Goal: Transaction & Acquisition: Book appointment/travel/reservation

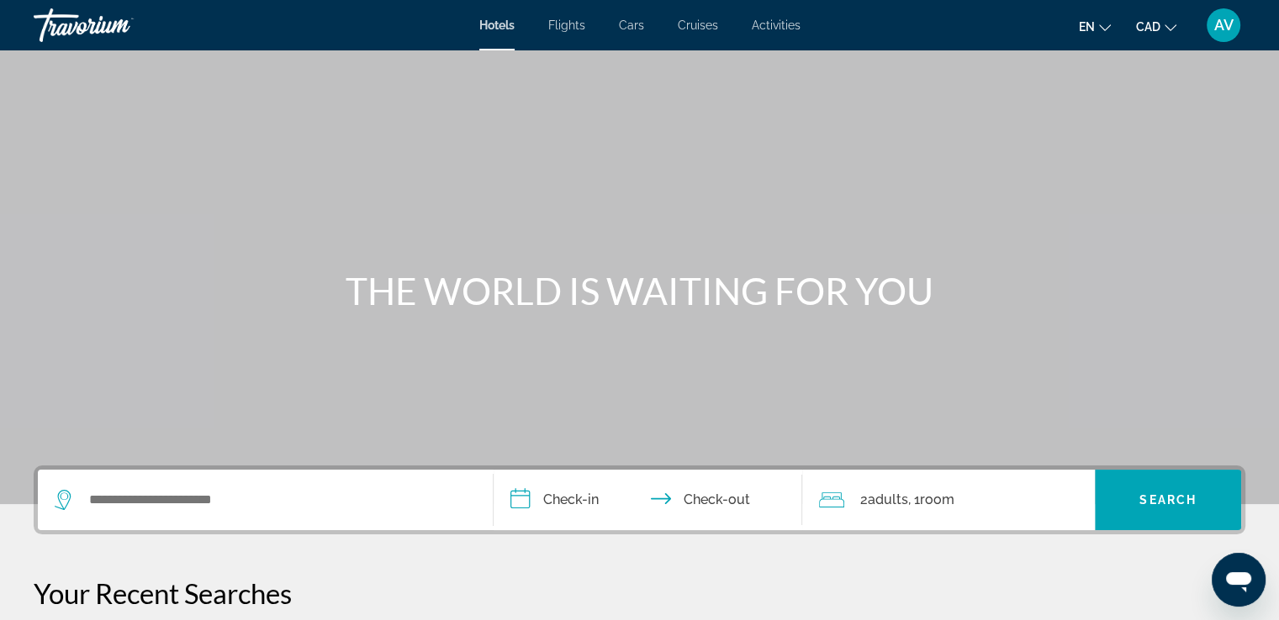
click at [340, 483] on div "Search widget" at bounding box center [265, 500] width 421 height 61
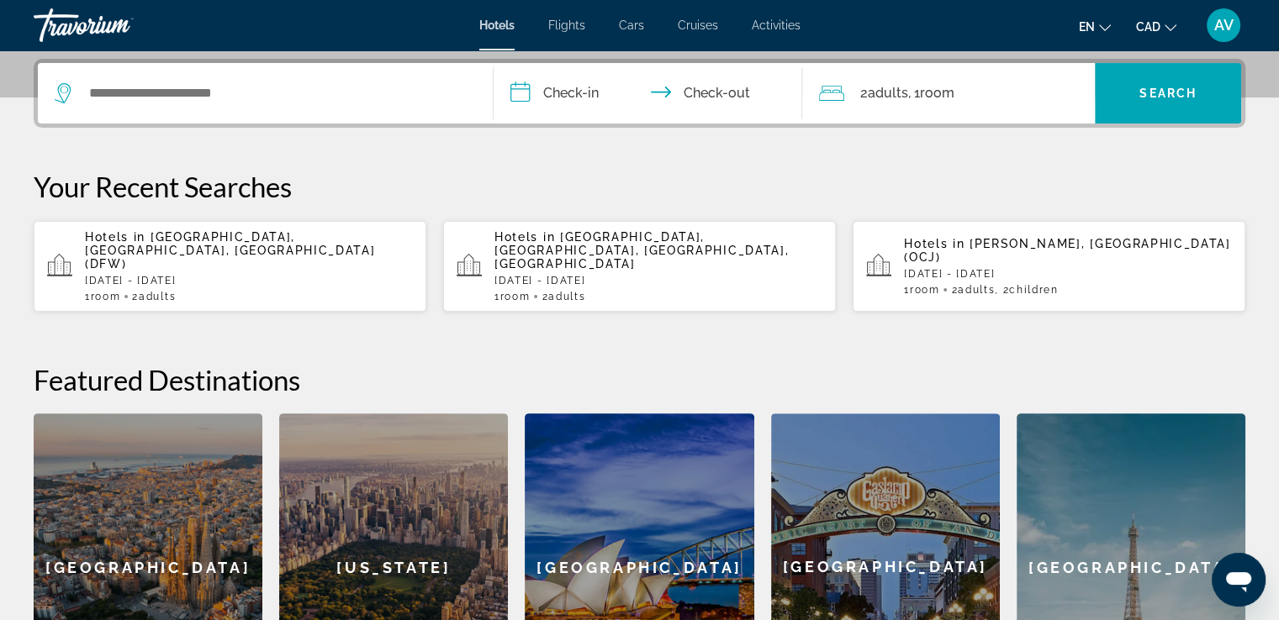
scroll to position [410, 0]
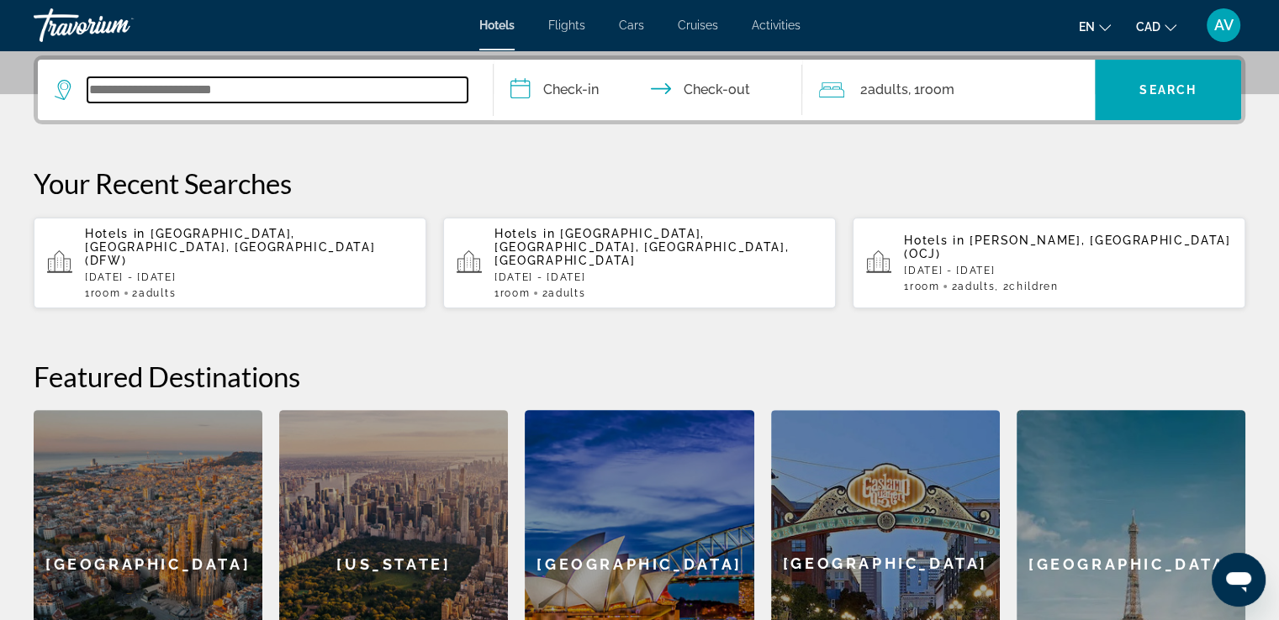
click at [383, 98] on input "Search widget" at bounding box center [277, 89] width 380 height 25
type input "*"
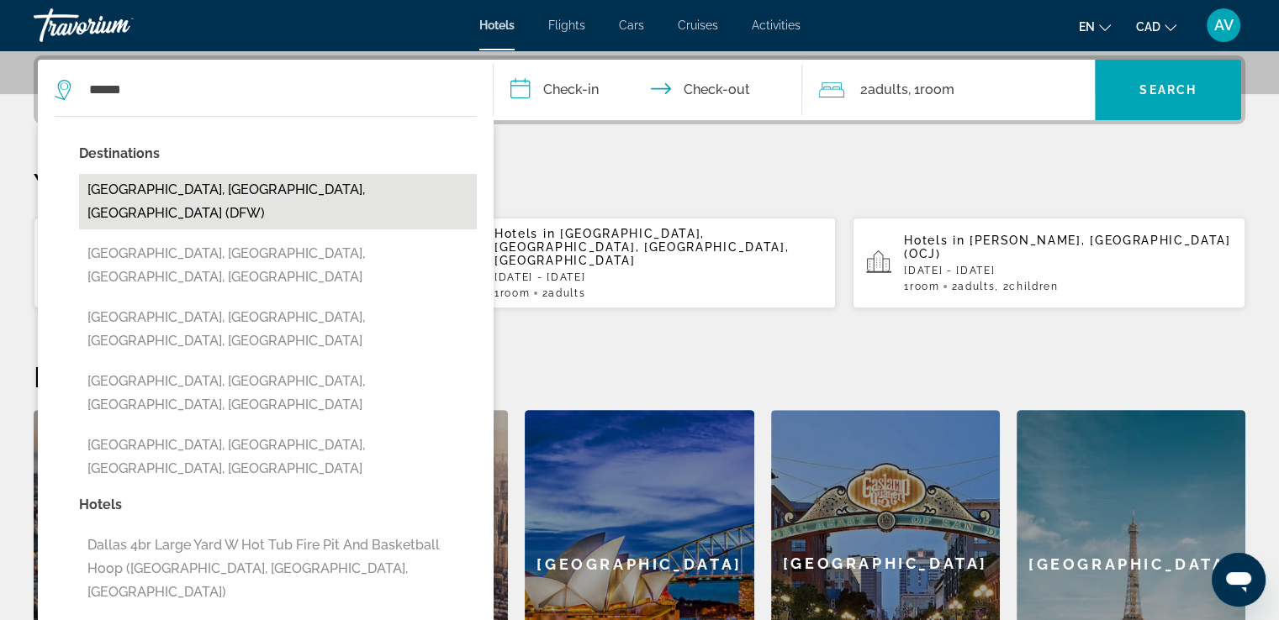
click at [229, 183] on button "[GEOGRAPHIC_DATA], [GEOGRAPHIC_DATA], [GEOGRAPHIC_DATA] (DFW)" at bounding box center [278, 201] width 398 height 55
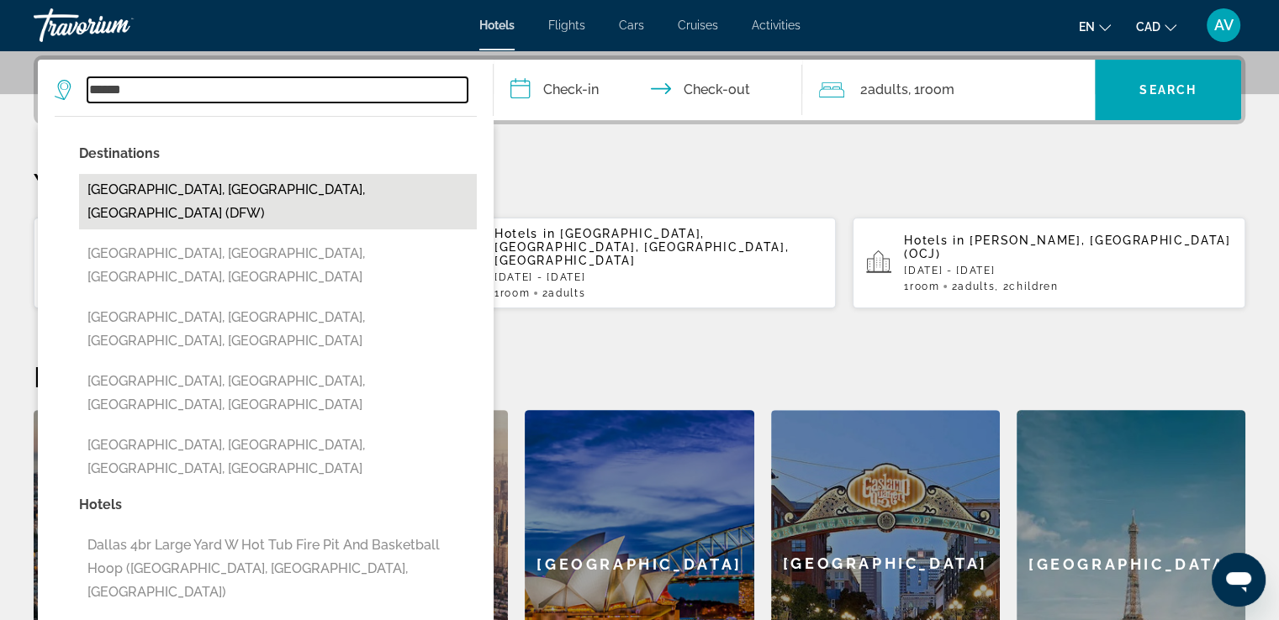
type input "**********"
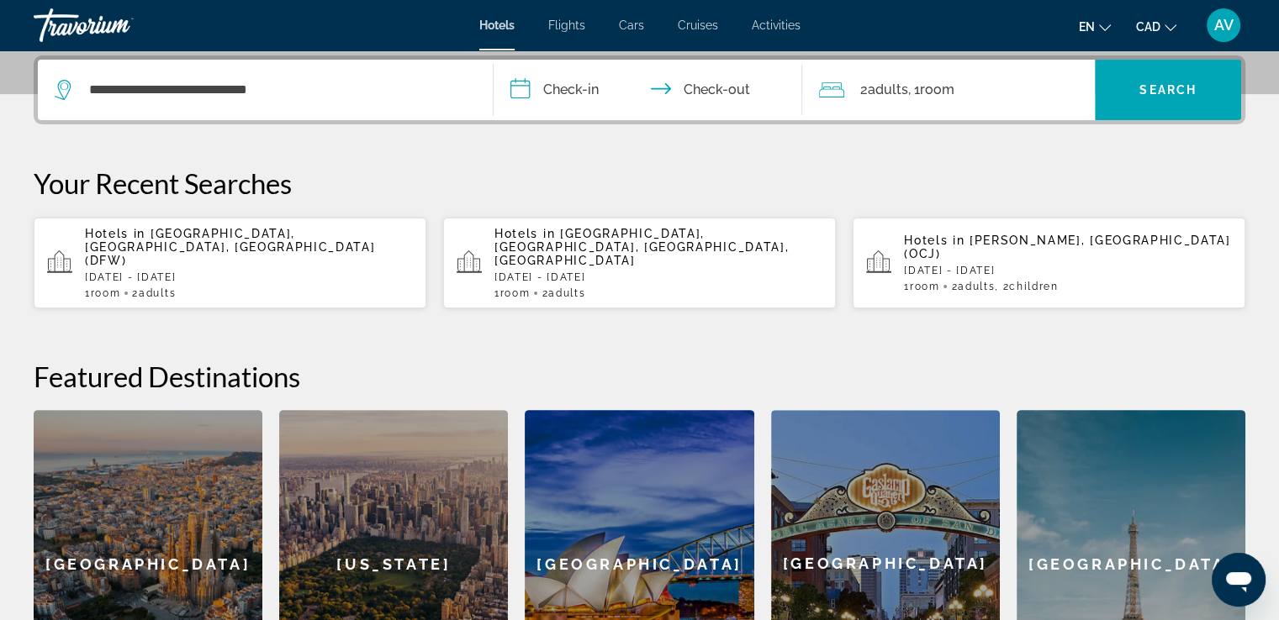
click at [563, 89] on input "**********" at bounding box center [651, 93] width 316 height 66
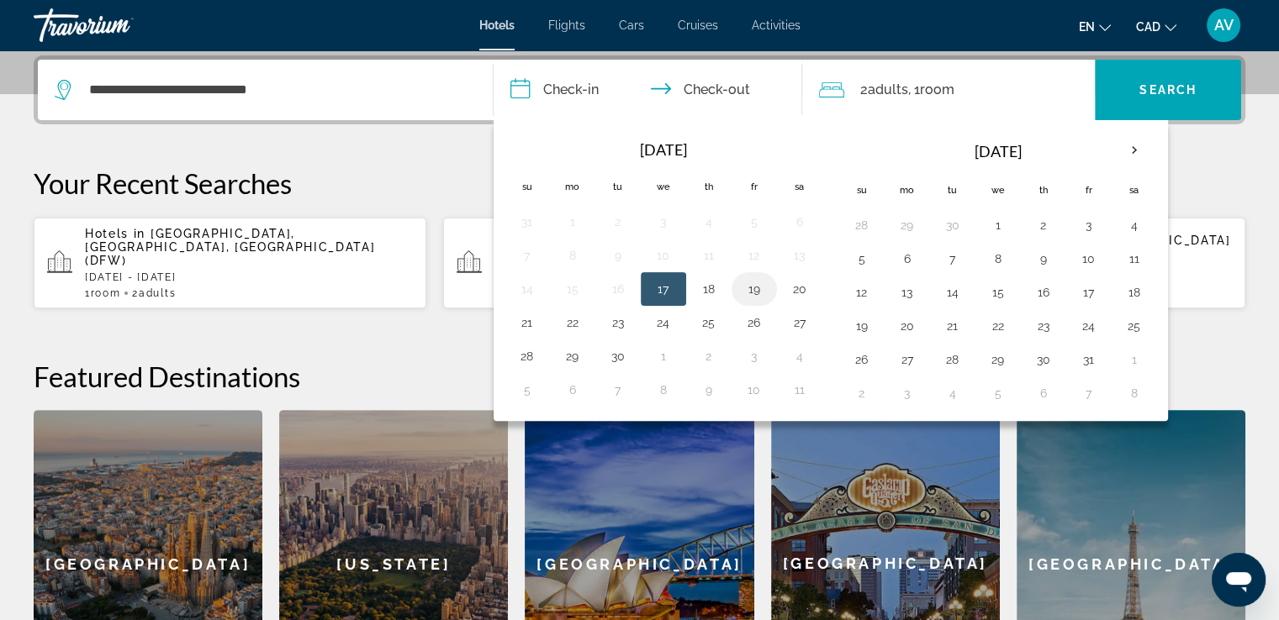
click at [757, 280] on button "19" at bounding box center [754, 289] width 27 height 24
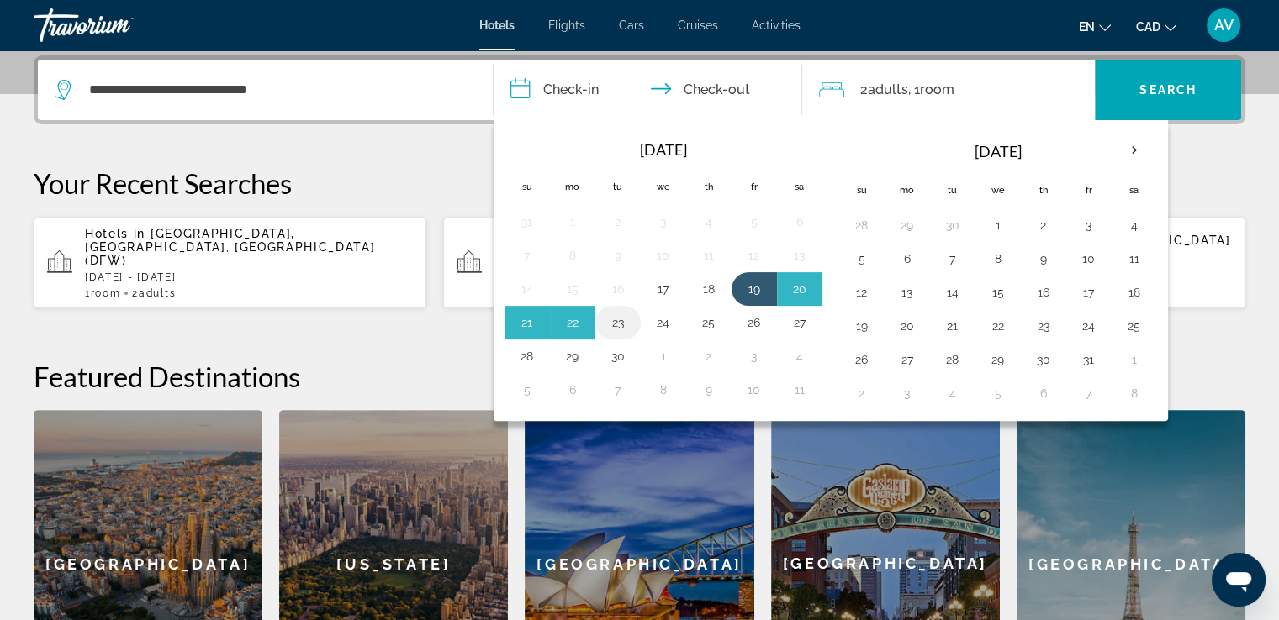
click at [623, 318] on button "23" at bounding box center [617, 323] width 27 height 24
type input "**********"
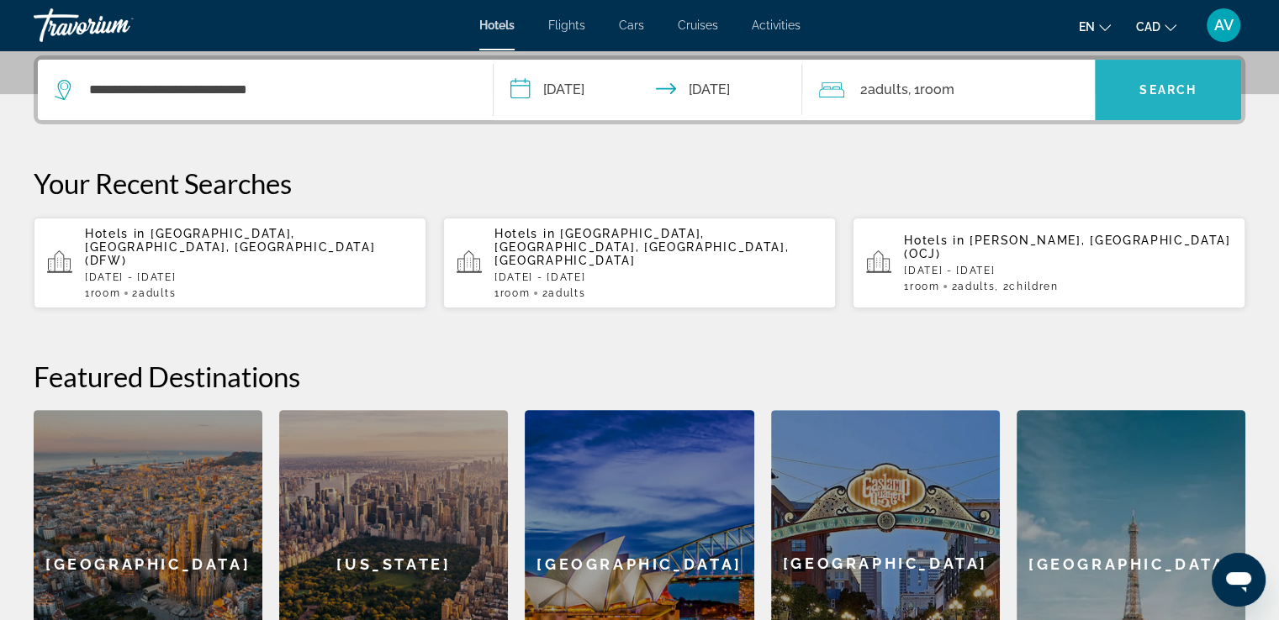
click at [1207, 91] on span "Search widget" at bounding box center [1168, 90] width 146 height 40
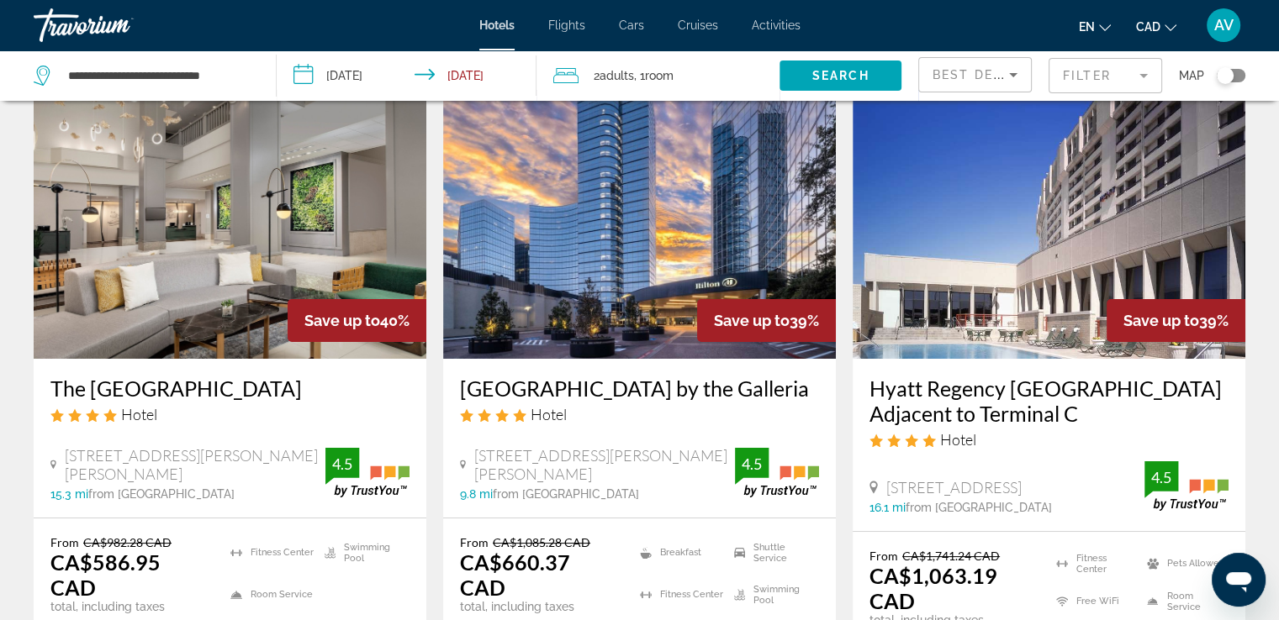
scroll to position [168, 0]
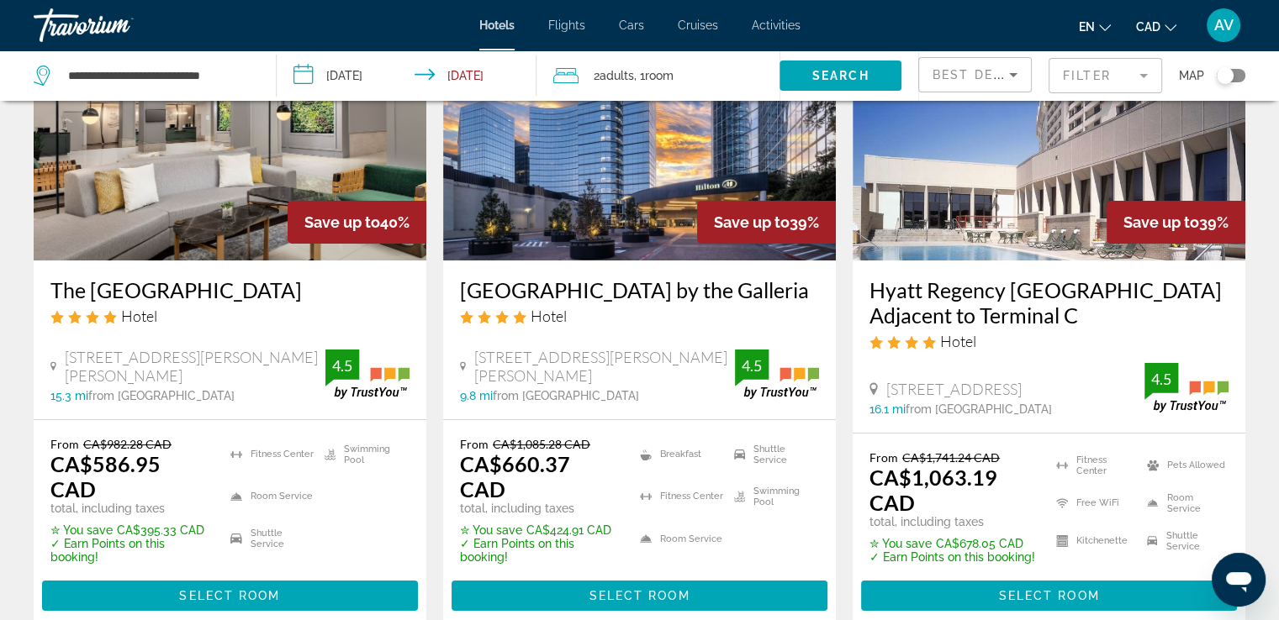
drag, startPoint x: 450, startPoint y: 277, endPoint x: 536, endPoint y: 316, distance: 95.2
click at [536, 316] on div "[GEOGRAPHIC_DATA] by the Galleria Hotel [STREET_ADDRESS][PERSON_NAME][PERSON_NA…" at bounding box center [639, 340] width 393 height 159
copy h3 "[GEOGRAPHIC_DATA] by the Galleria"
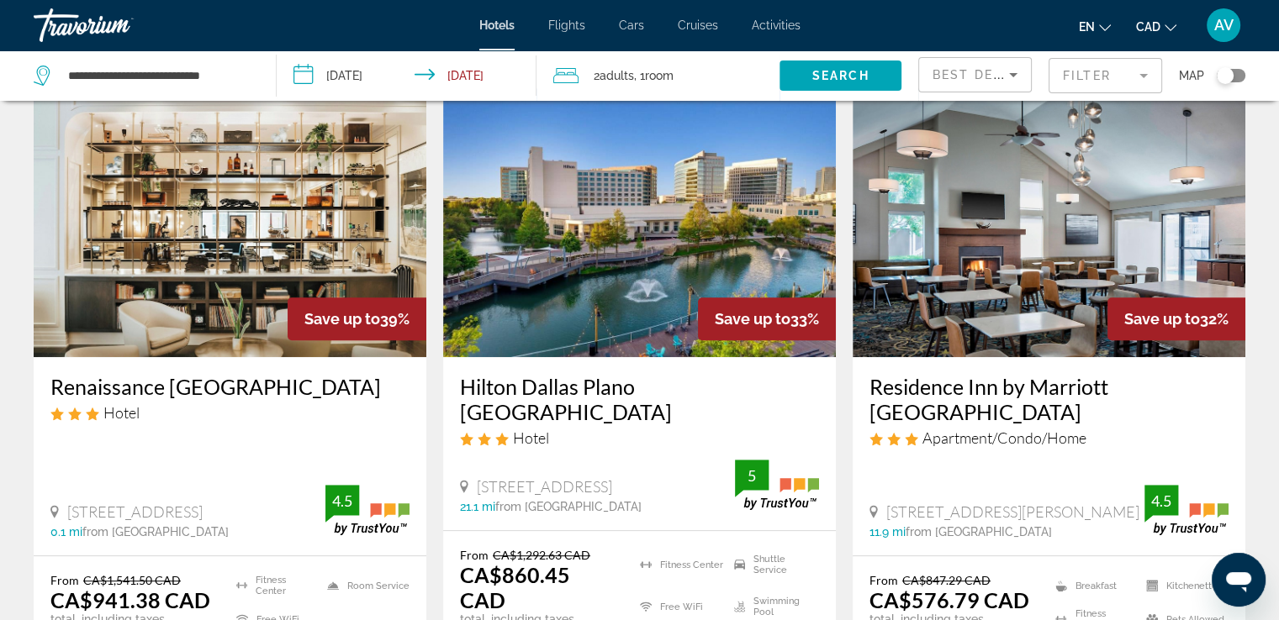
scroll to position [757, 0]
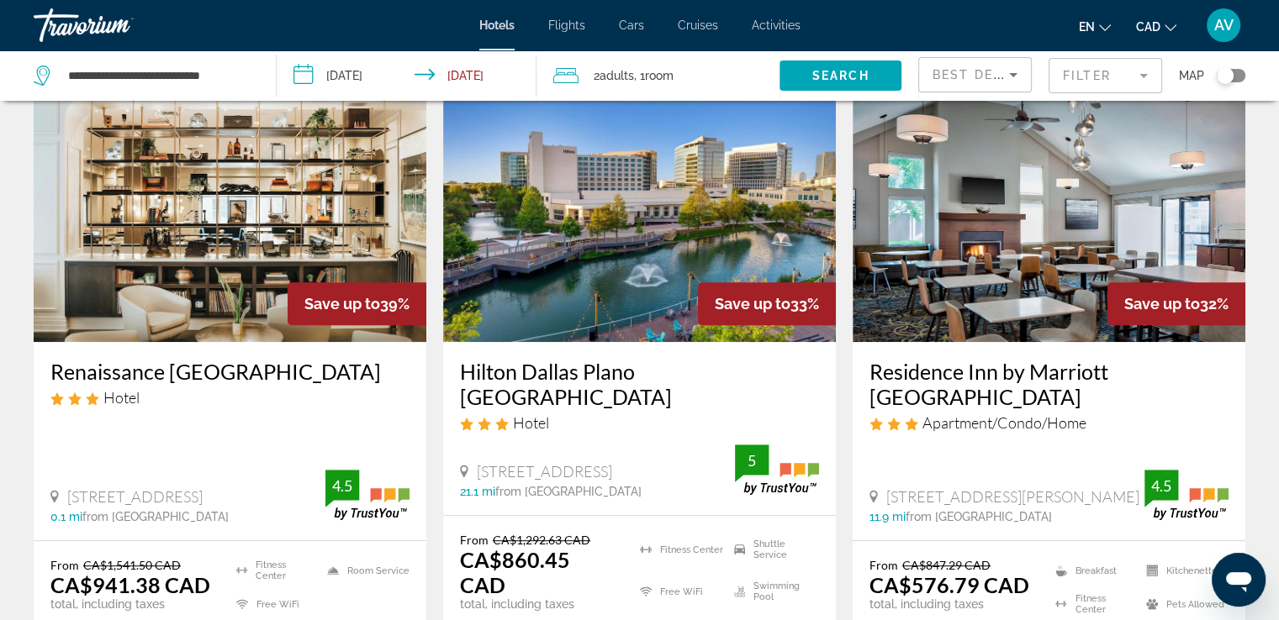
drag, startPoint x: 132, startPoint y: 377, endPoint x: 215, endPoint y: 393, distance: 84.7
click at [215, 393] on div "Renaissance [GEOGRAPHIC_DATA] Hotel [STREET_ADDRESS] 0.1 mi from [GEOGRAPHIC_DA…" at bounding box center [230, 441] width 393 height 198
copy h3 "Renaissance [GEOGRAPHIC_DATA]"
drag, startPoint x: 450, startPoint y: 367, endPoint x: 759, endPoint y: 372, distance: 309.4
click at [759, 372] on div "Hilton Dallas Plano [GEOGRAPHIC_DATA] Hotel [STREET_ADDRESS] 21.1 mi from [GEOG…" at bounding box center [639, 428] width 393 height 172
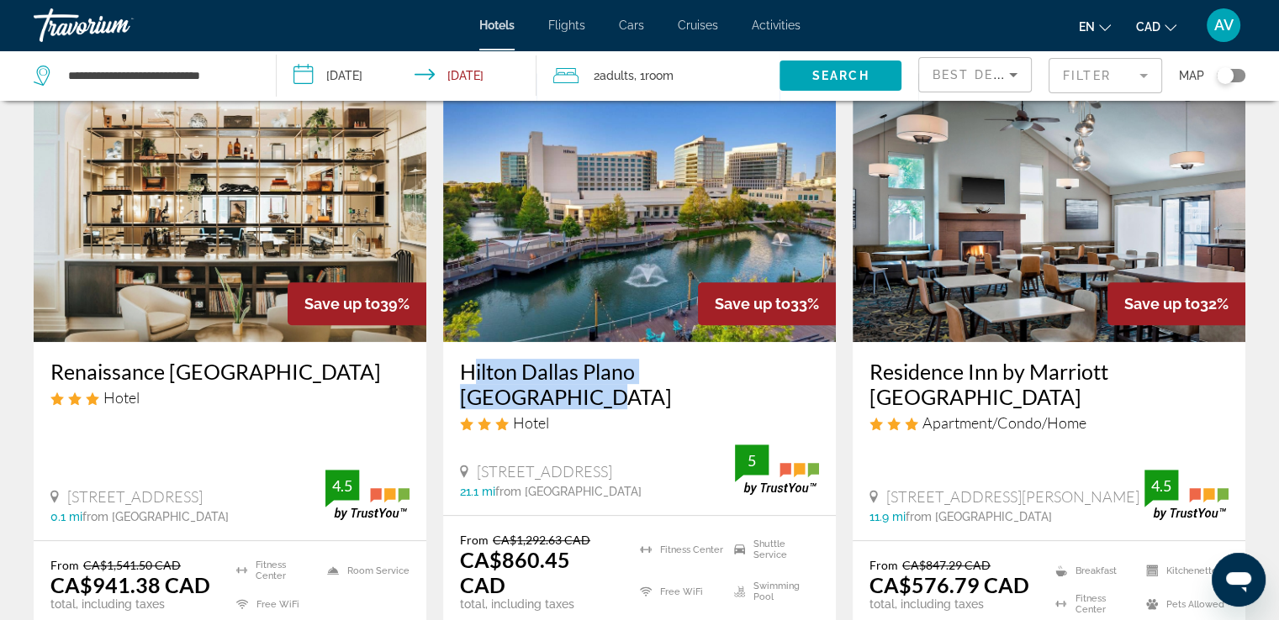
copy h3 "Hilton Dallas Plano [GEOGRAPHIC_DATA]"
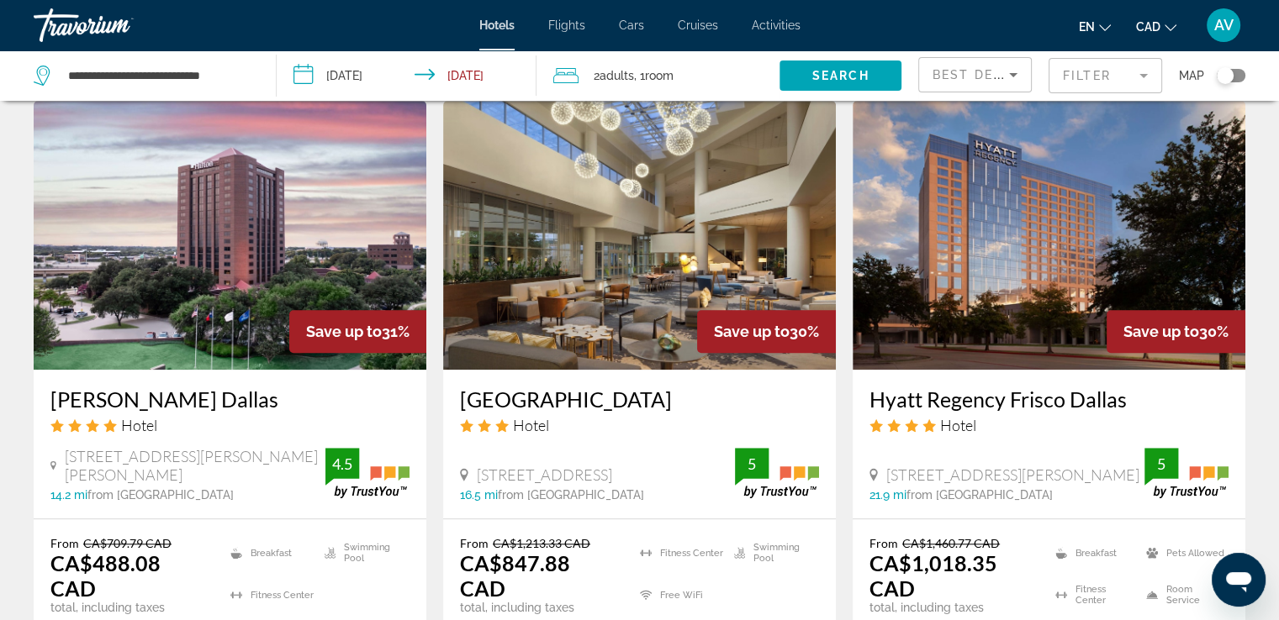
scroll to position [1513, 0]
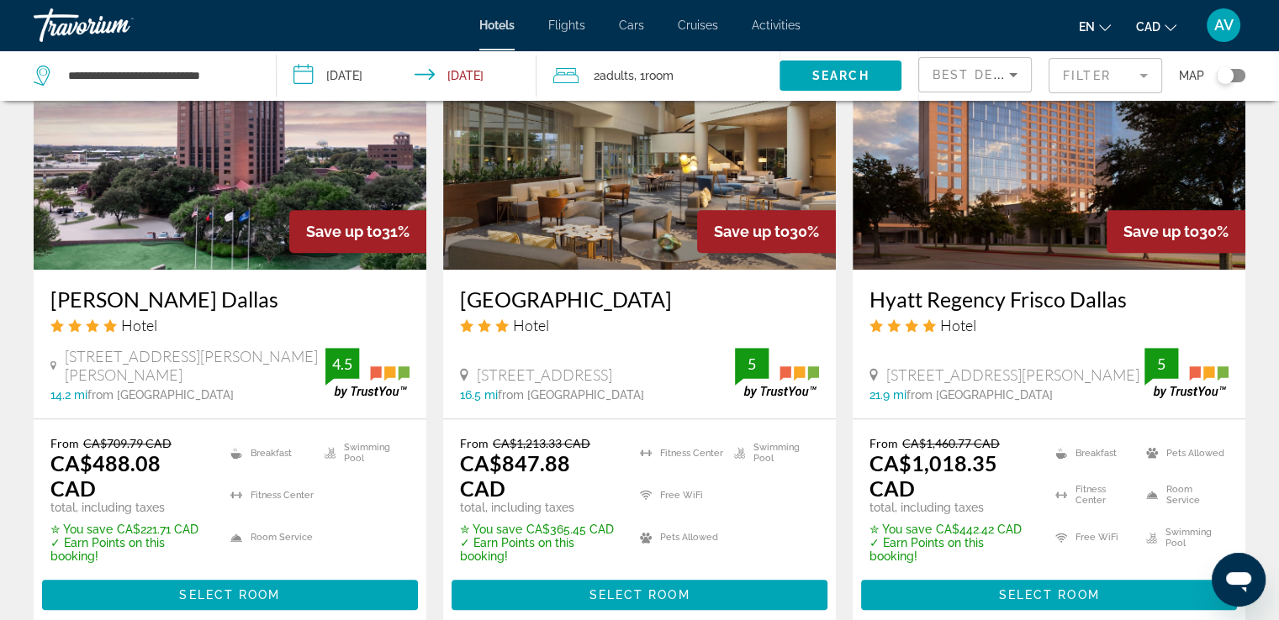
drag, startPoint x: 41, startPoint y: 253, endPoint x: 301, endPoint y: 242, distance: 260.0
click at [301, 270] on div "[PERSON_NAME] Dallas Hotel [STREET_ADDRESS][PERSON_NAME], [PERSON_NAME] 14.2 mi…" at bounding box center [230, 344] width 393 height 149
copy h3 "[PERSON_NAME] Dallas"
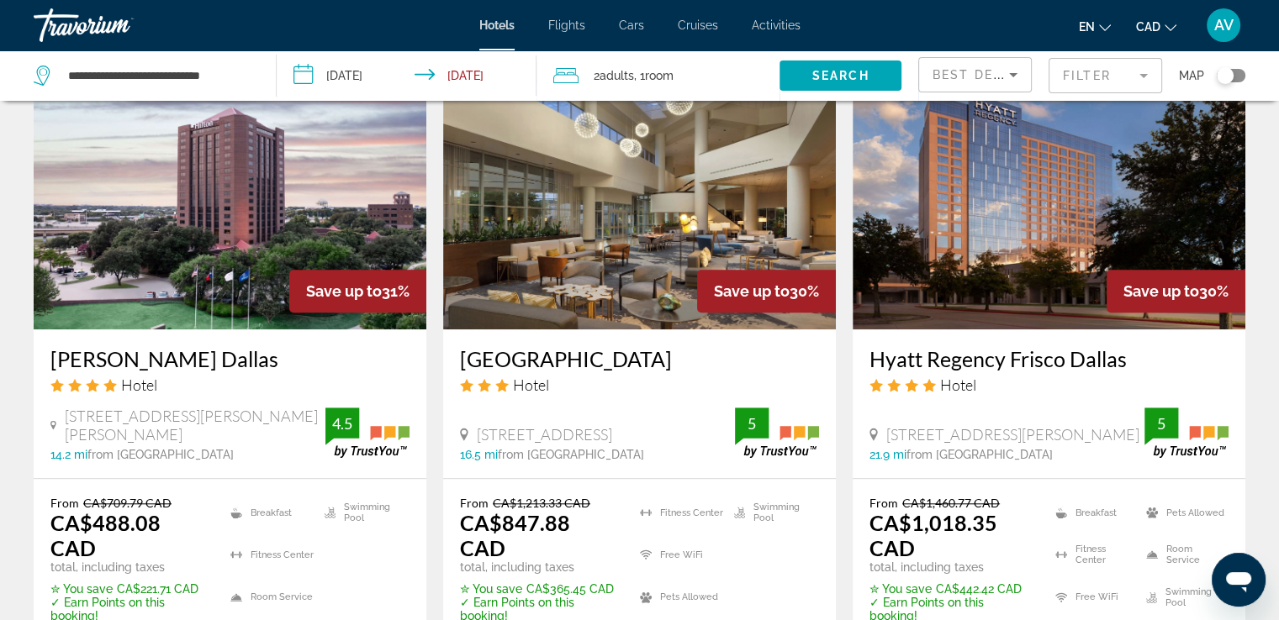
scroll to position [1429, 0]
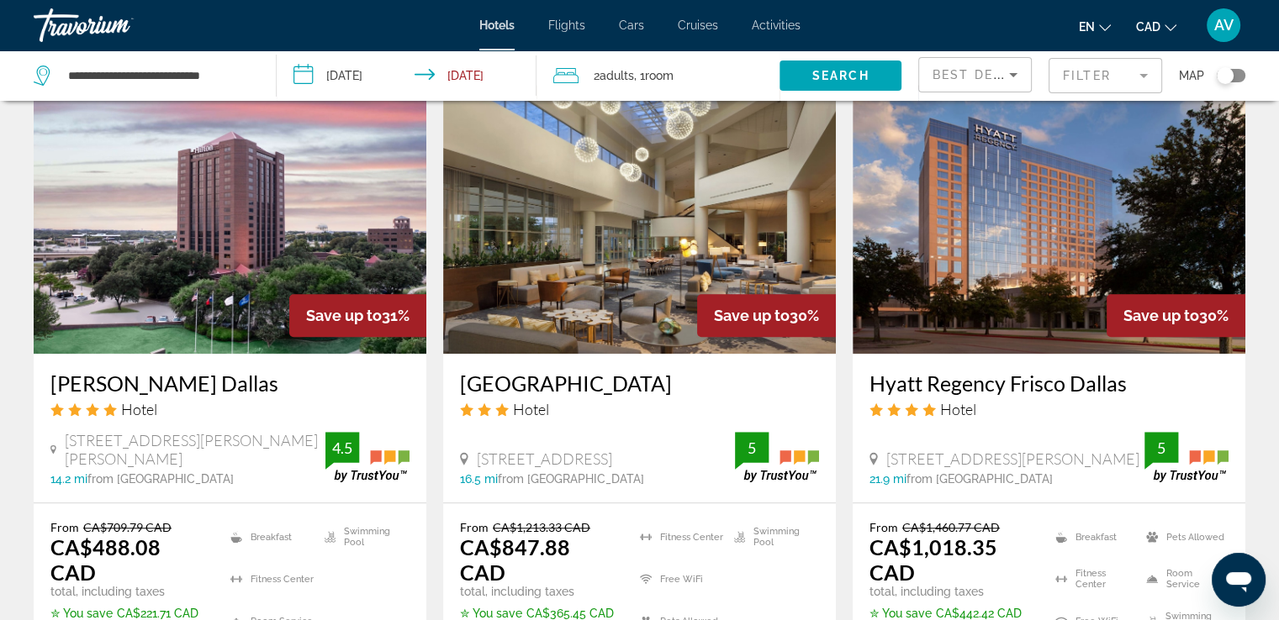
drag, startPoint x: 867, startPoint y: 351, endPoint x: 1144, endPoint y: 320, distance: 279.1
click at [1144, 354] on div "Hyatt Regency Frisco Dallas Hotel [STREET_ADDRESS][PERSON_NAME] 21.9 mi from [G…" at bounding box center [1048, 428] width 393 height 149
copy h3 "Hyatt Regency Frisco Dallas"
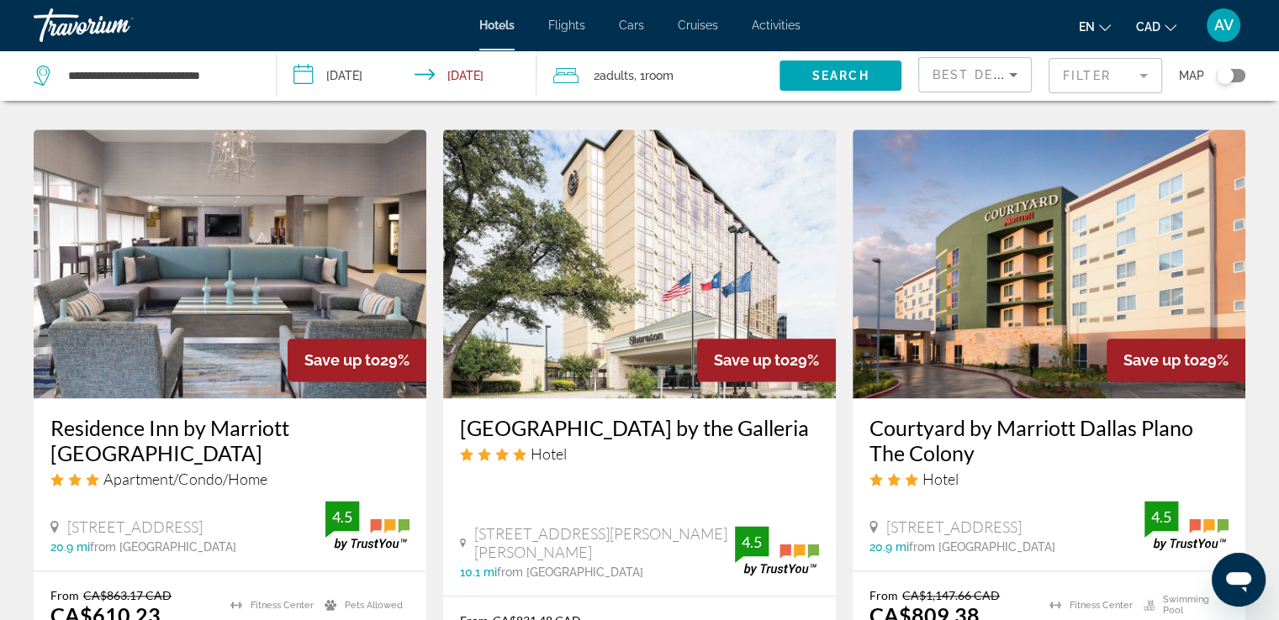
scroll to position [2018, 0]
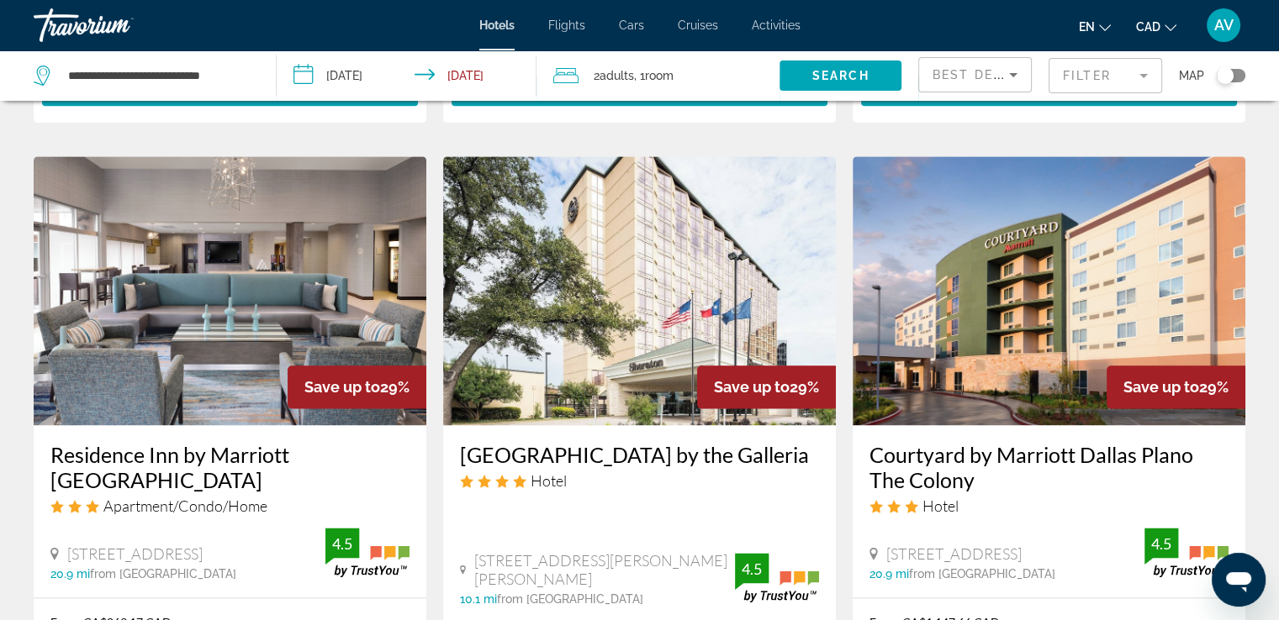
drag, startPoint x: 51, startPoint y: 405, endPoint x: 170, endPoint y: 436, distance: 122.6
click at [170, 436] on div "Residence Inn by Marriott [GEOGRAPHIC_DATA] Apartment/Condo/Home [STREET_ADDRES…" at bounding box center [230, 511] width 393 height 172
copy h3 "Residence Inn by Marriott [GEOGRAPHIC_DATA]"
drag, startPoint x: 458, startPoint y: 399, endPoint x: 821, endPoint y: 403, distance: 363.2
click at [821, 425] on div "[GEOGRAPHIC_DATA] by the Galleria Hotel [STREET_ADDRESS][PERSON_NAME][PERSON_NA…" at bounding box center [639, 524] width 393 height 198
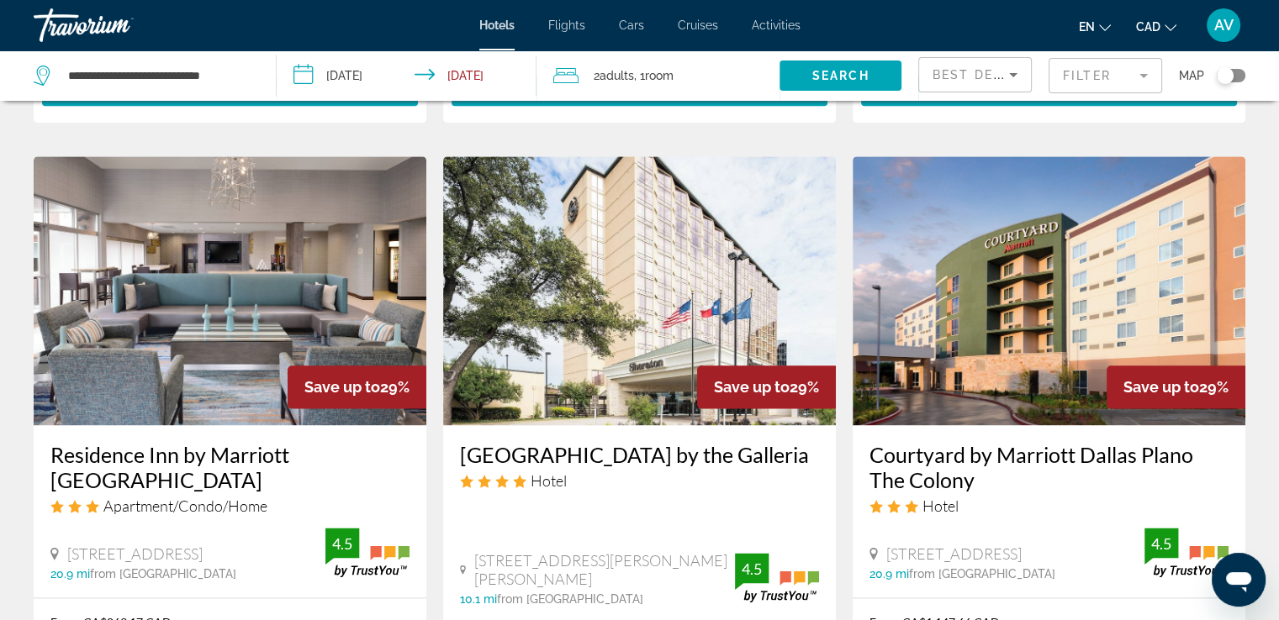
copy h3 "[GEOGRAPHIC_DATA] by the Galleria"
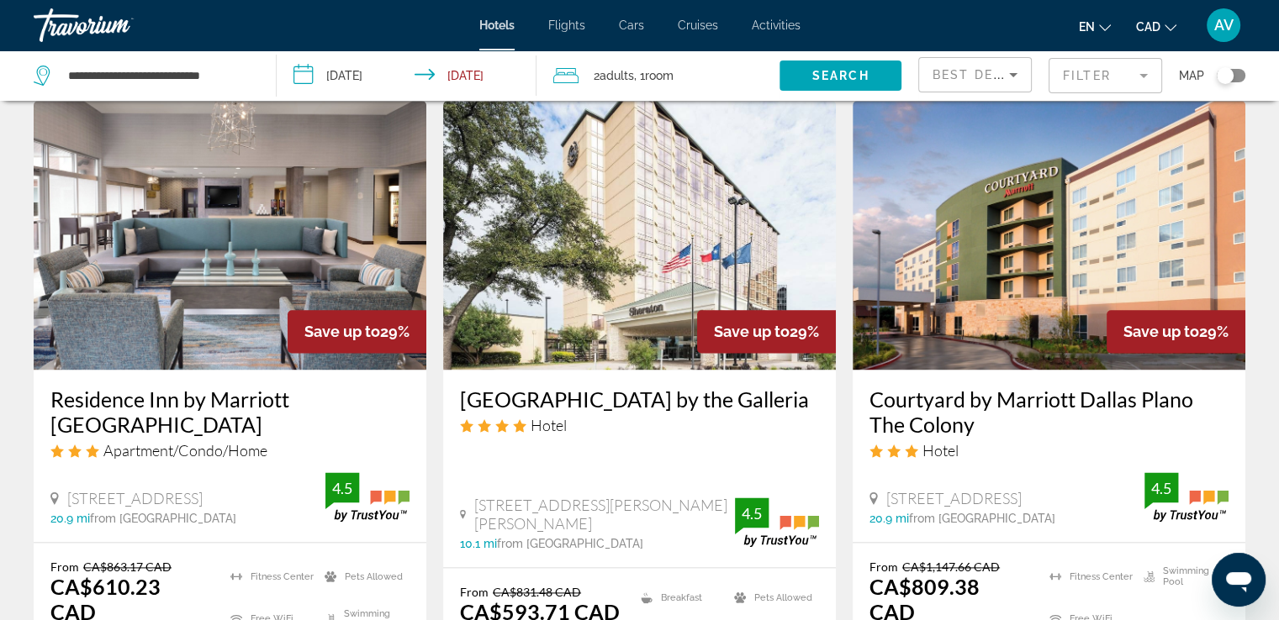
scroll to position [2102, 0]
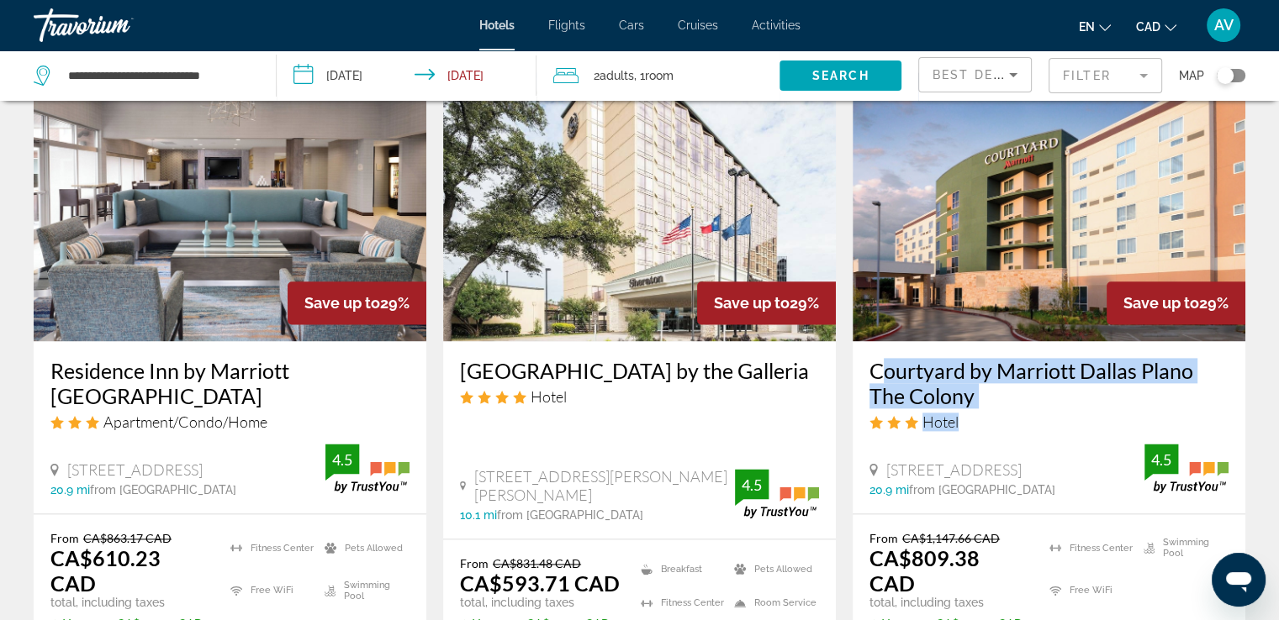
drag, startPoint x: 861, startPoint y: 321, endPoint x: 999, endPoint y: 357, distance: 142.5
click at [999, 357] on div "Courtyard by Marriott Dallas Plano The Colony Hotel [STREET_ADDRESS] 20.9 mi fr…" at bounding box center [1048, 427] width 393 height 172
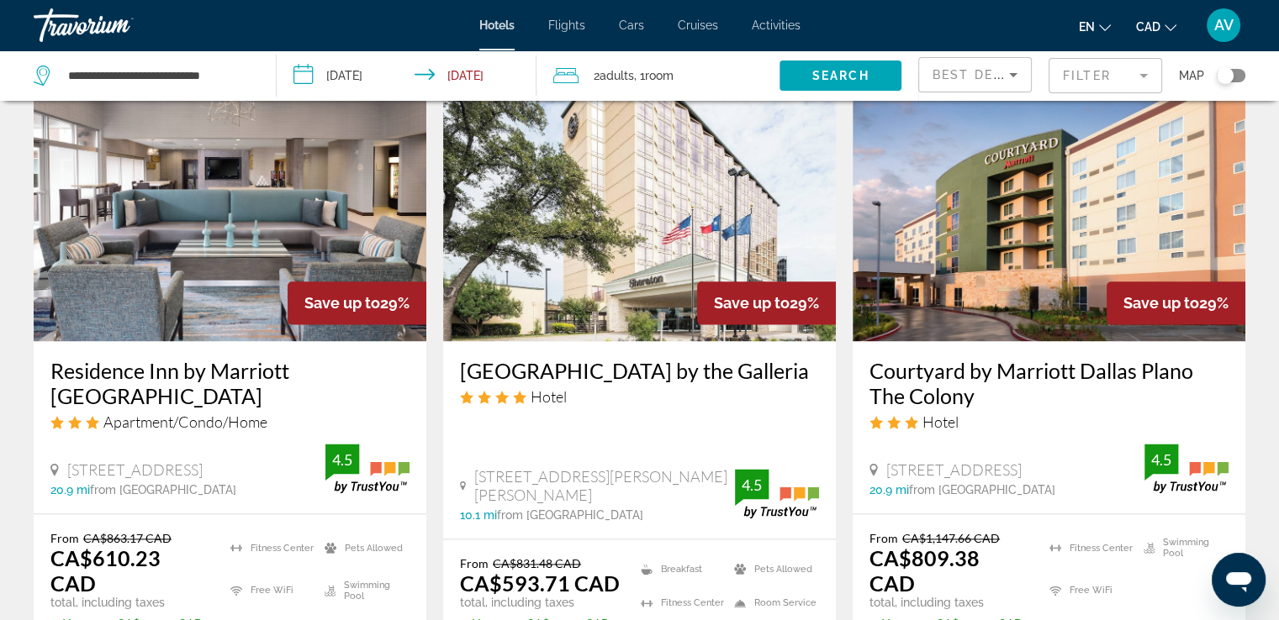
click at [840, 320] on app-hotels-search-item "Save up to 29% [GEOGRAPHIC_DATA] by the Galleria Hotel [STREET_ADDRESS][PERSON_…" at bounding box center [639, 397] width 409 height 650
drag, startPoint x: 864, startPoint y: 317, endPoint x: 974, endPoint y: 302, distance: 111.2
click at [982, 341] on div "Courtyard by Marriott Dallas Plano The Colony Hotel [STREET_ADDRESS] 20.9 mi fr…" at bounding box center [1048, 427] width 393 height 172
copy h3 "Courtyard by Marriott Dallas Plano The Colony"
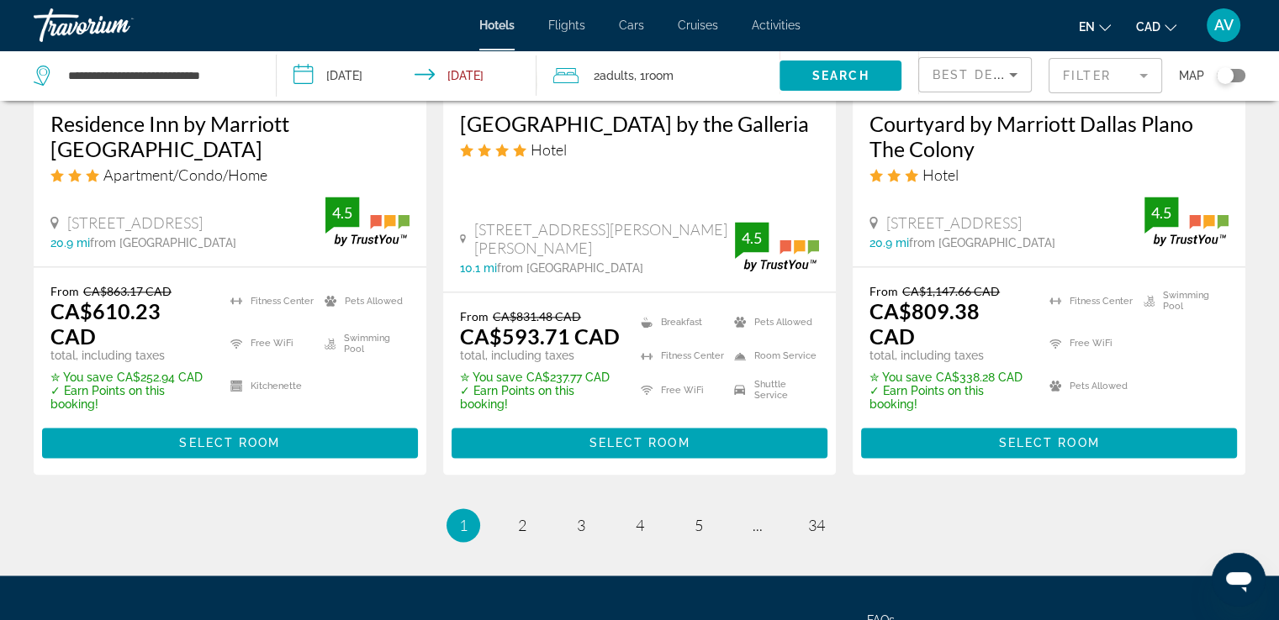
scroll to position [2354, 0]
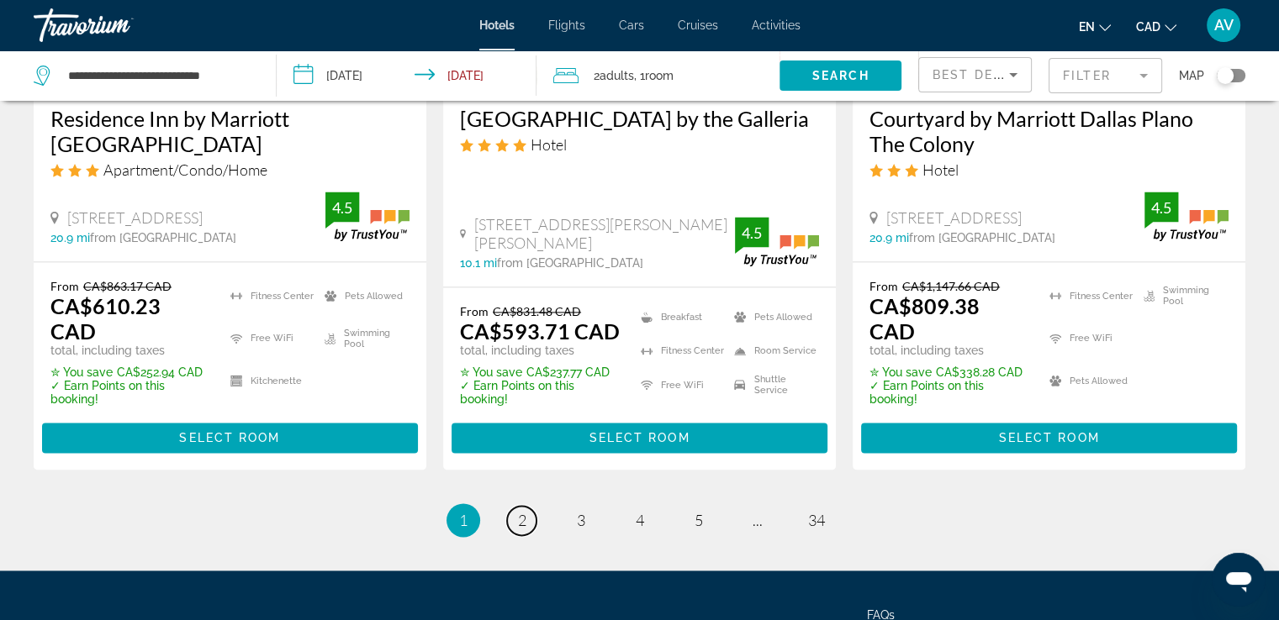
click at [521, 511] on span "2" at bounding box center [522, 520] width 8 height 18
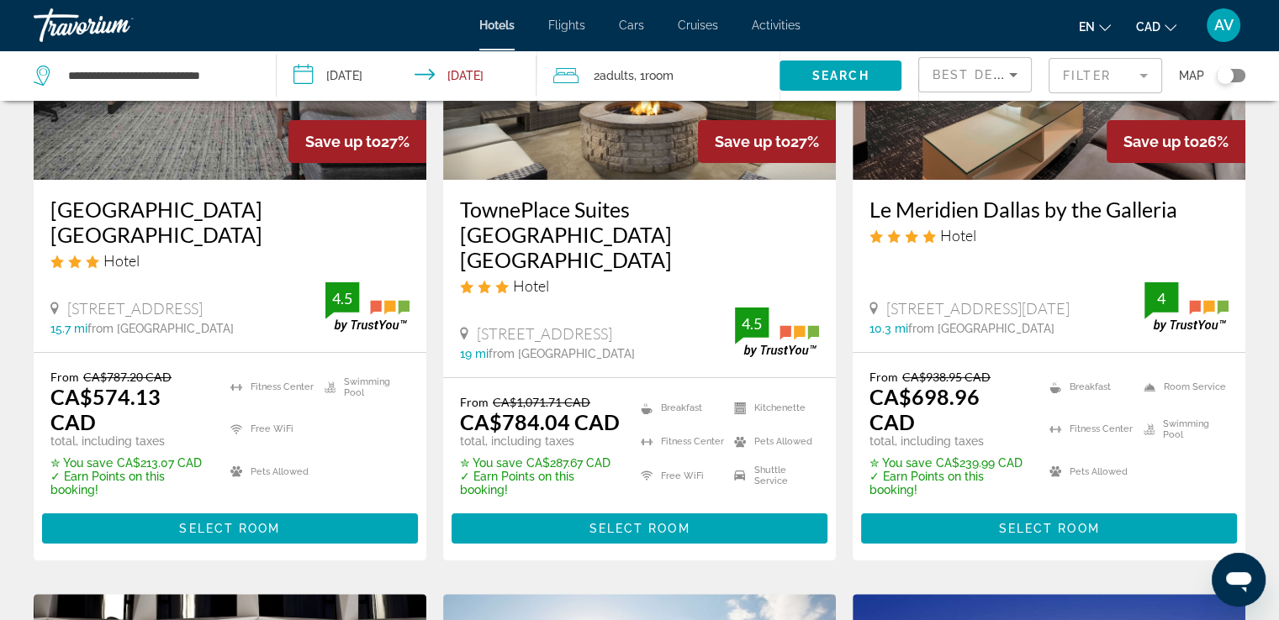
scroll to position [252, 0]
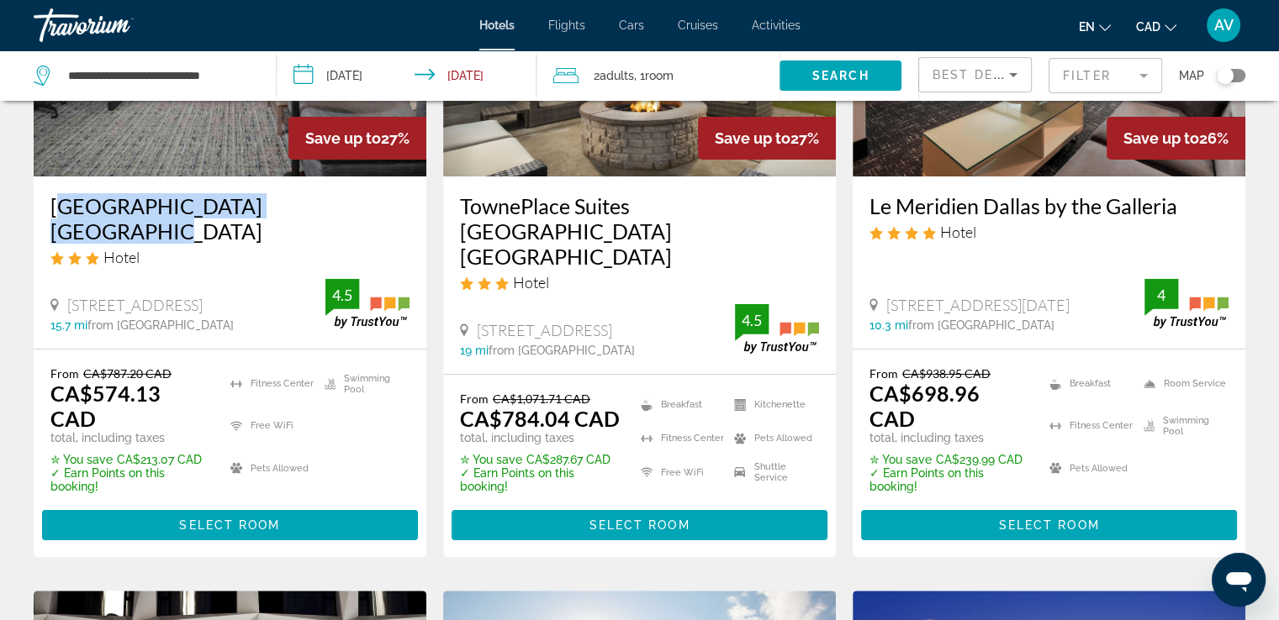
drag, startPoint x: 42, startPoint y: 203, endPoint x: 383, endPoint y: 191, distance: 340.7
click at [383, 191] on div "[GEOGRAPHIC_DATA] [GEOGRAPHIC_DATA] Hotel [STREET_ADDRESS] 15.7 mi from [GEOGRA…" at bounding box center [230, 263] width 393 height 172
copy h3 "[GEOGRAPHIC_DATA] [GEOGRAPHIC_DATA]"
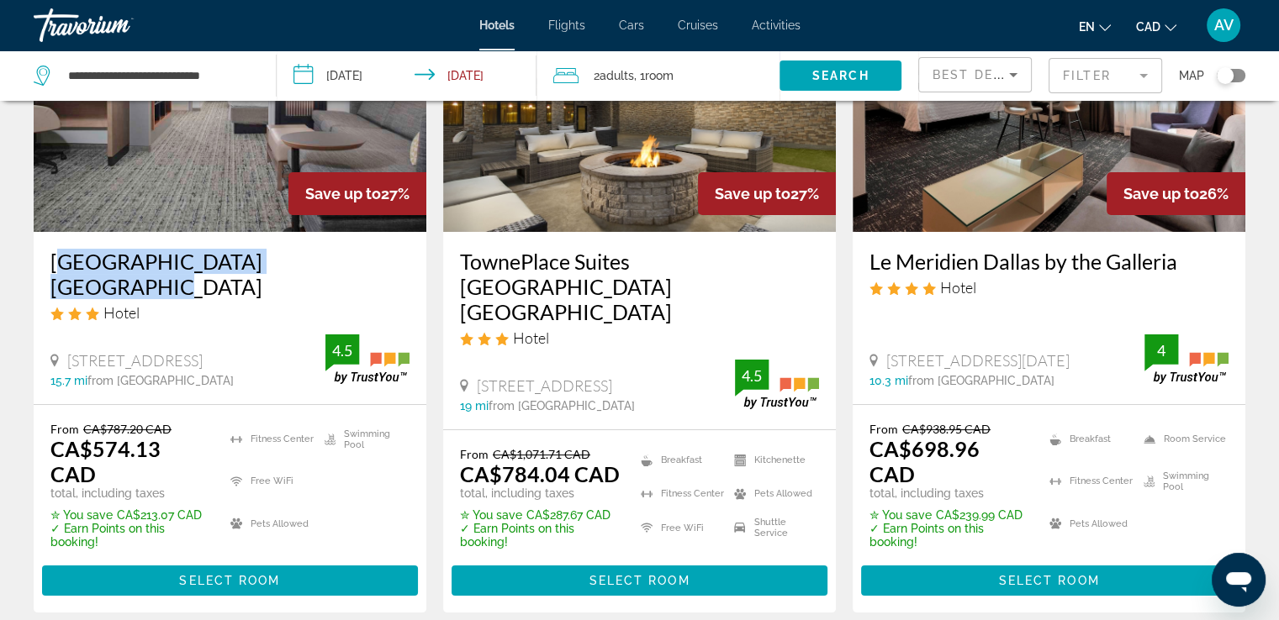
scroll to position [168, 0]
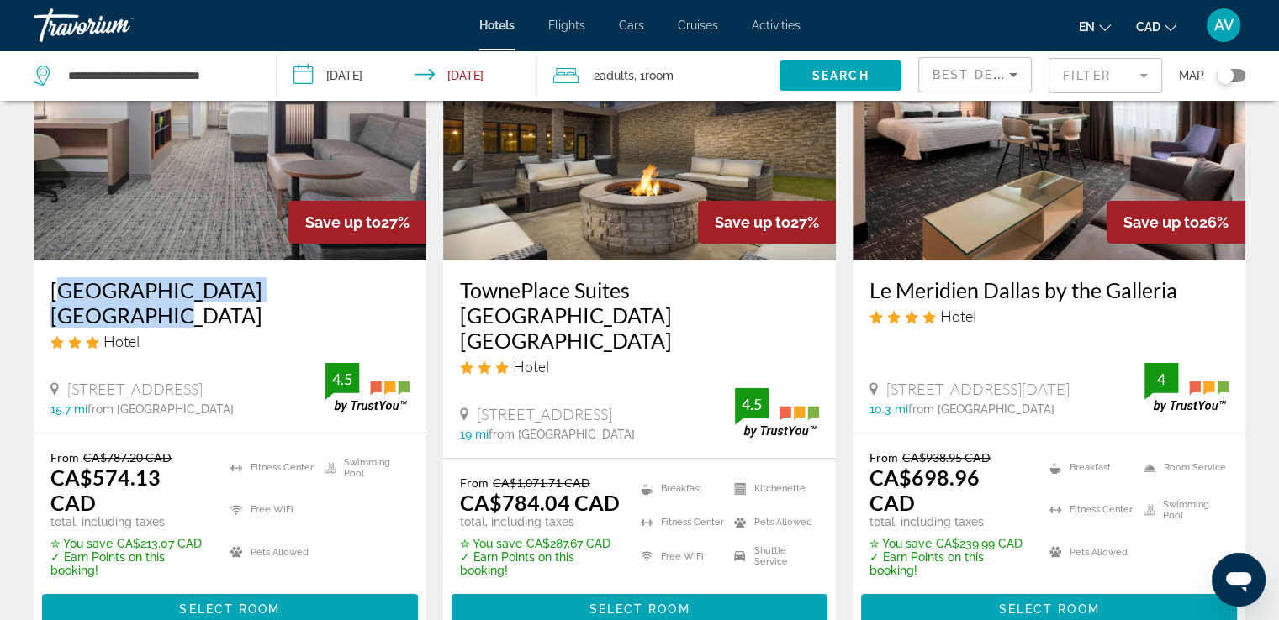
drag, startPoint x: 869, startPoint y: 295, endPoint x: 1175, endPoint y: 281, distance: 306.3
click at [1177, 281] on div "Le Meridien Dallas by the Galleria Hotel [STREET_ADDRESS][DATE] 10.3 mi from [G…" at bounding box center [1048, 347] width 393 height 172
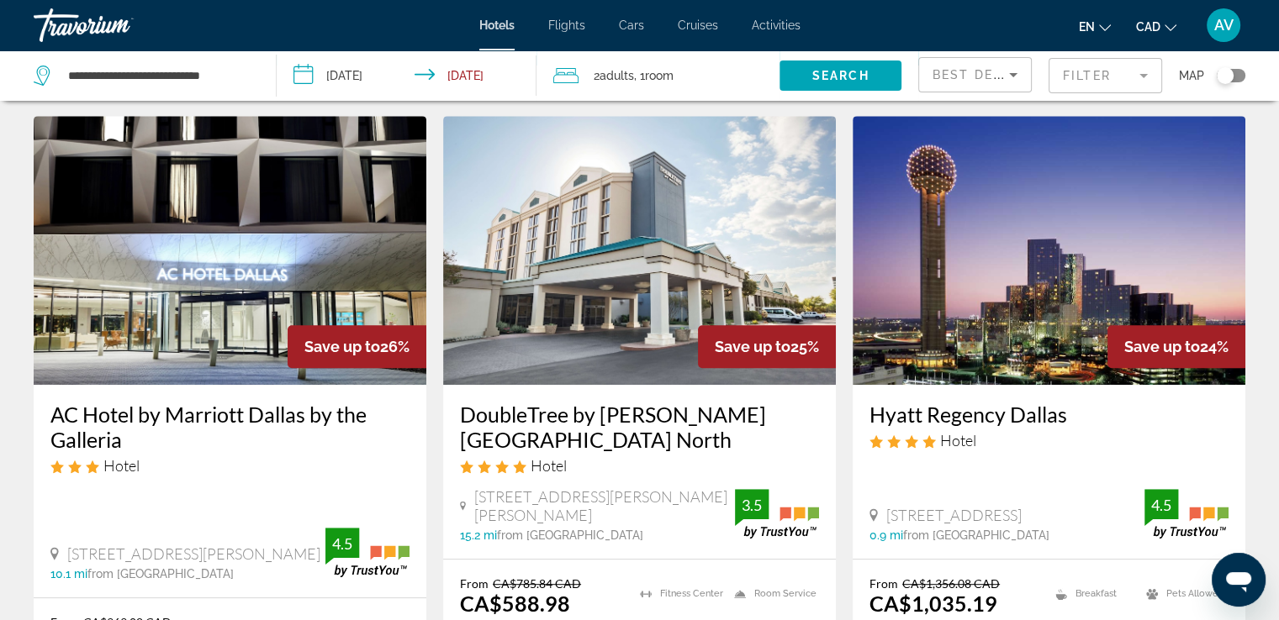
scroll to position [757, 0]
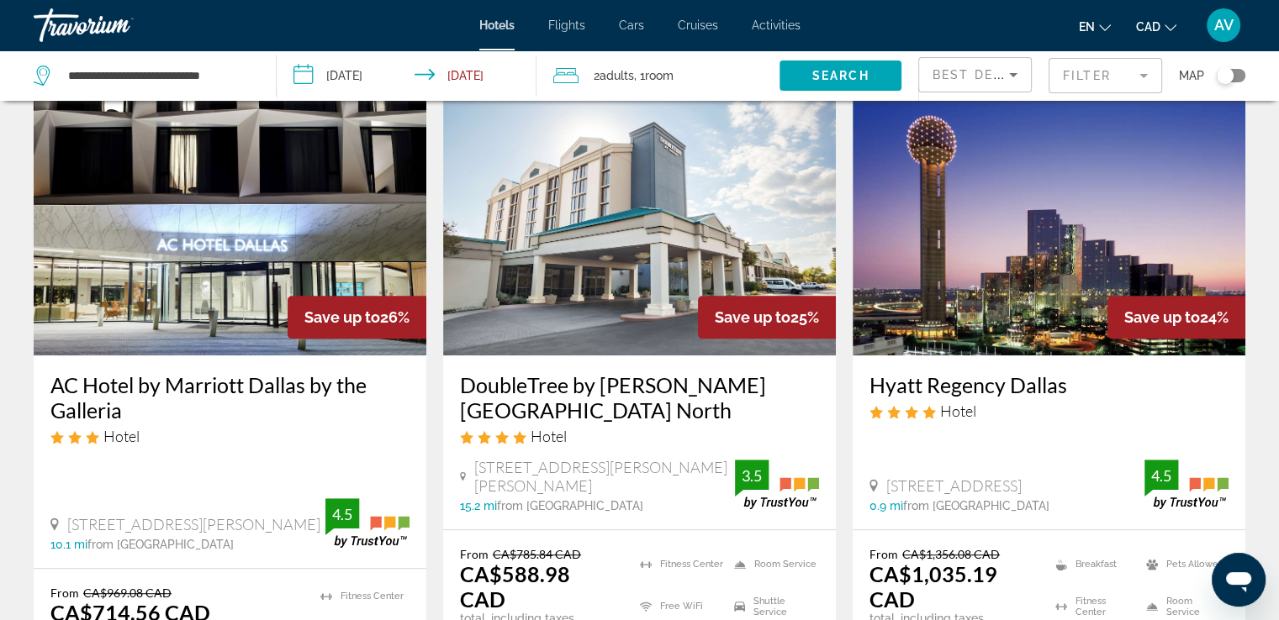
drag, startPoint x: 40, startPoint y: 354, endPoint x: 154, endPoint y: 382, distance: 116.8
click at [154, 382] on div "AC Hotel by Marriott Dallas by the Galleria Hotel [STREET_ADDRESS][PERSON_NAME]…" at bounding box center [230, 462] width 393 height 213
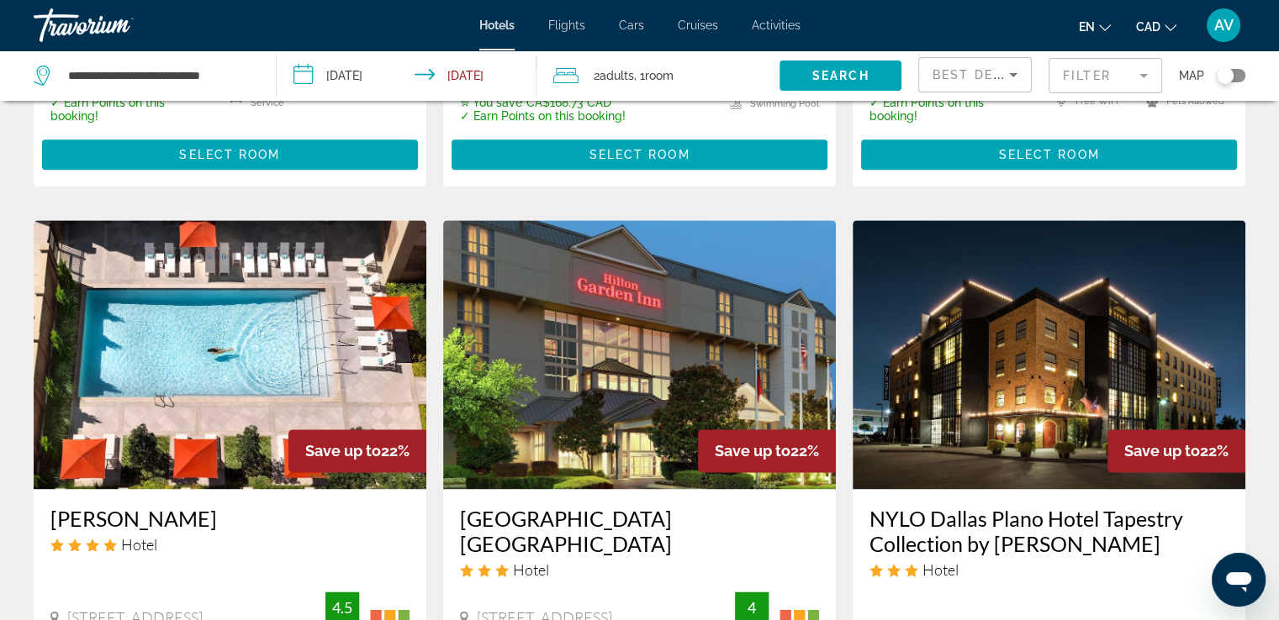
scroll to position [2102, 0]
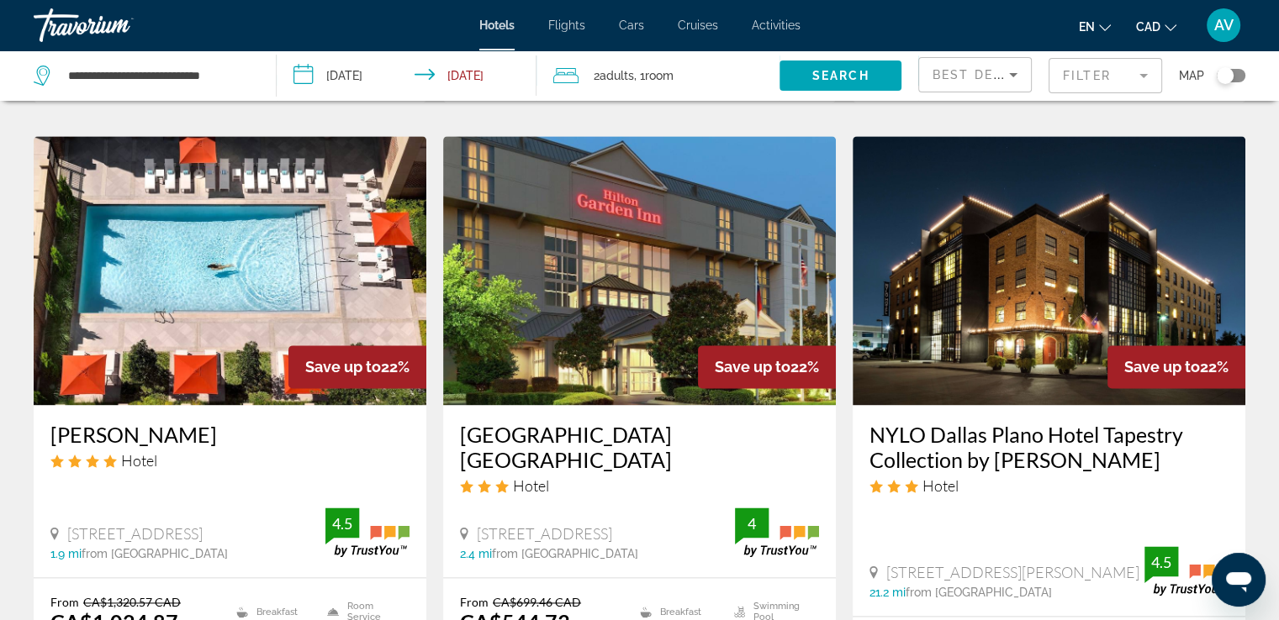
drag, startPoint x: 40, startPoint y: 314, endPoint x: 288, endPoint y: 340, distance: 248.5
click at [288, 405] on div "[PERSON_NAME] Hotel [STREET_ADDRESS] 1.9 mi from [GEOGRAPHIC_DATA] from hotel 4…" at bounding box center [230, 491] width 393 height 172
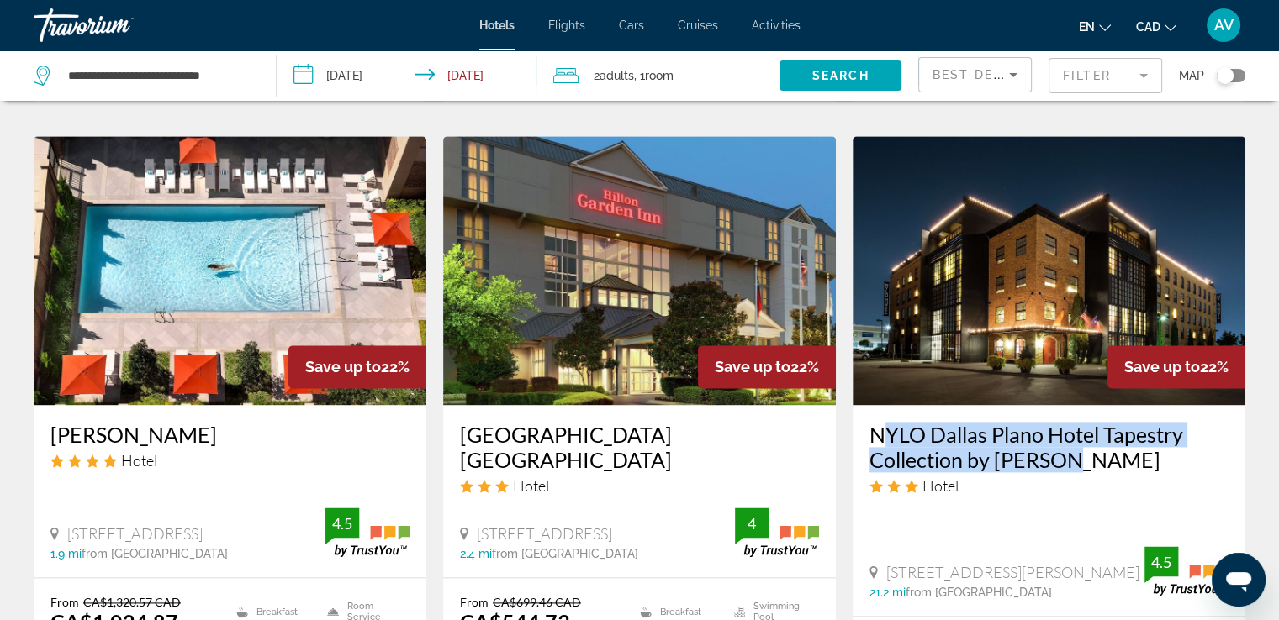
drag, startPoint x: 861, startPoint y: 335, endPoint x: 1081, endPoint y: 356, distance: 221.3
click at [1074, 405] on div "NYLO Dallas Plano Hotel Tapestry Collection by [PERSON_NAME] Hotel [STREET_ADDR…" at bounding box center [1048, 510] width 393 height 211
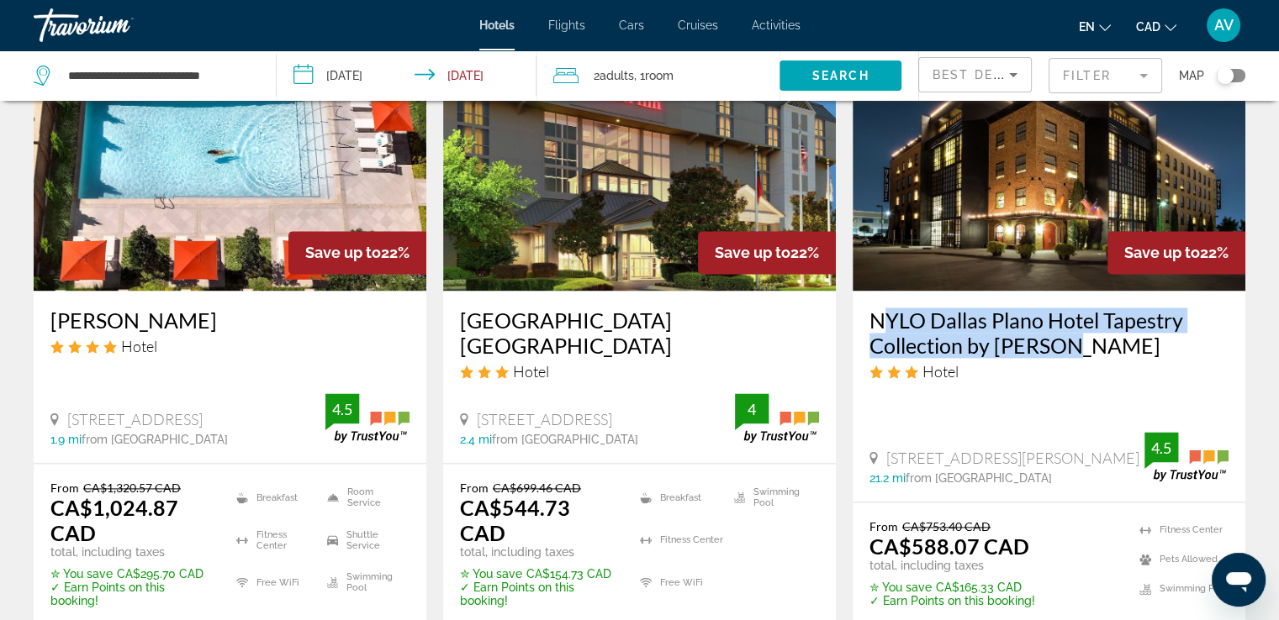
scroll to position [2354, 0]
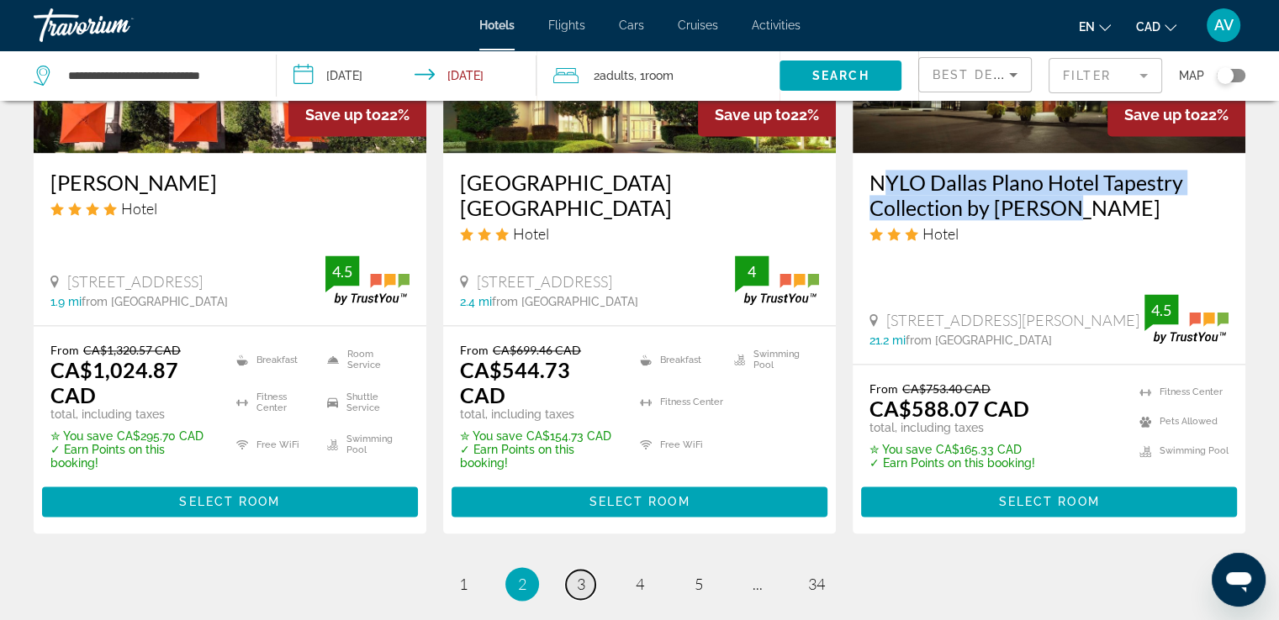
click at [574, 570] on link "page 3" at bounding box center [580, 584] width 29 height 29
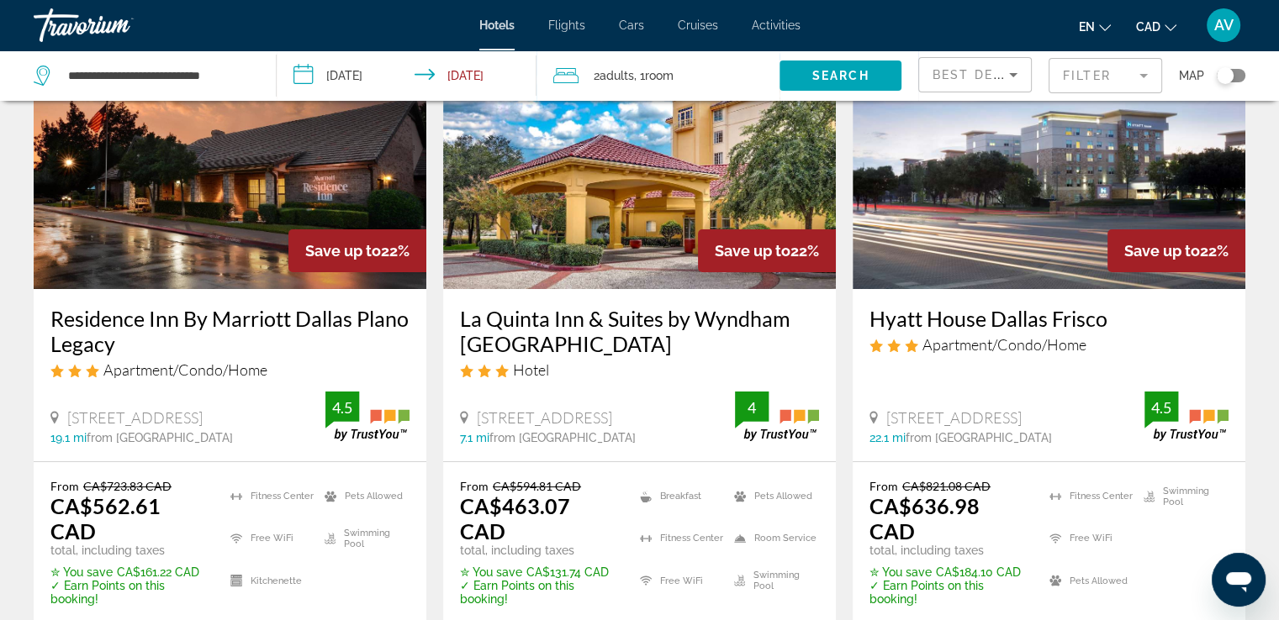
scroll to position [168, 0]
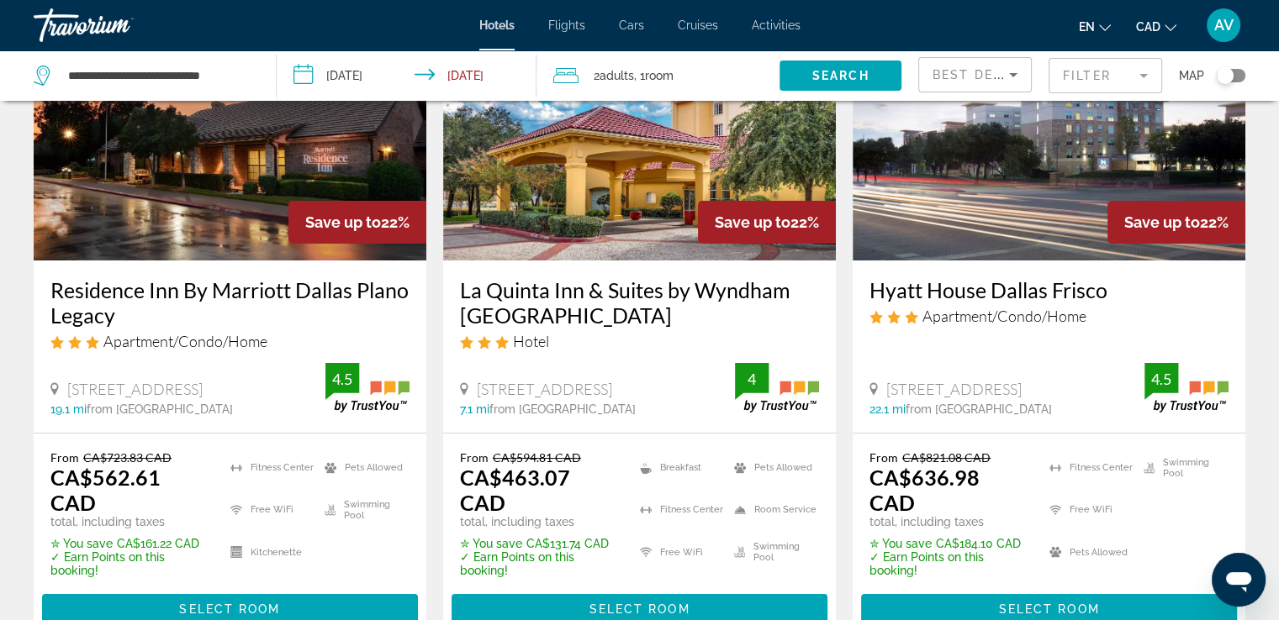
drag, startPoint x: 44, startPoint y: 281, endPoint x: 143, endPoint y: 298, distance: 100.8
click at [141, 303] on div "Residence Inn By Marriott Dallas Plano Legacy Apartment/Condo/Home [STREET_ADDR…" at bounding box center [230, 347] width 393 height 172
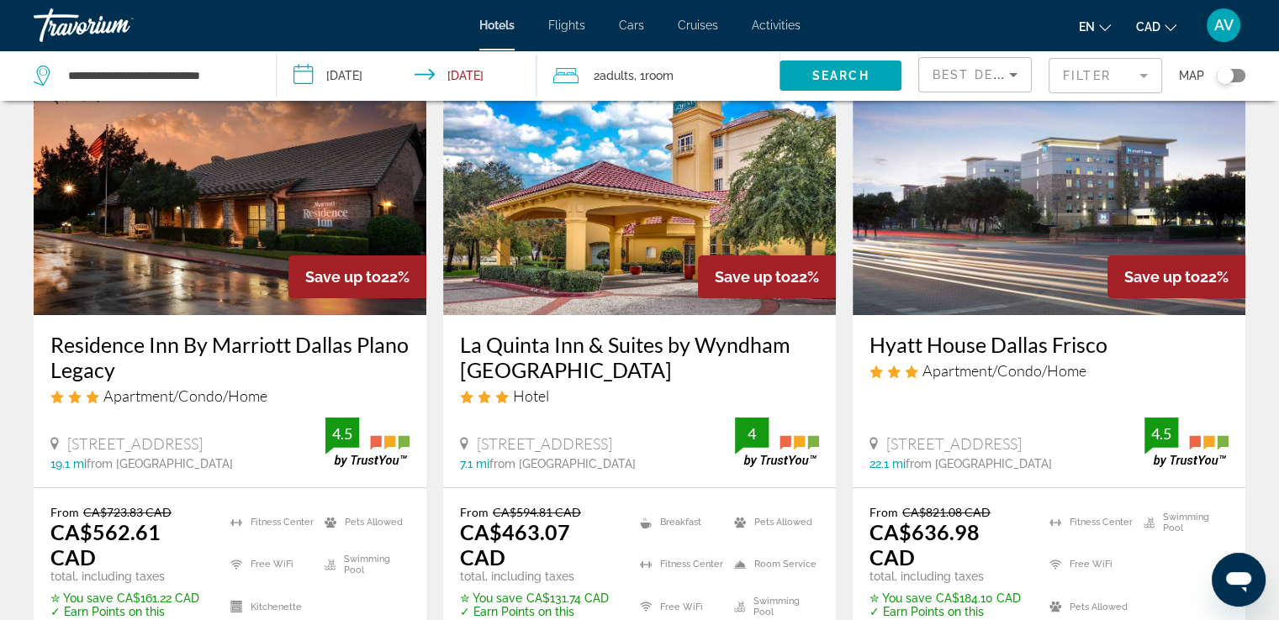
scroll to position [84, 0]
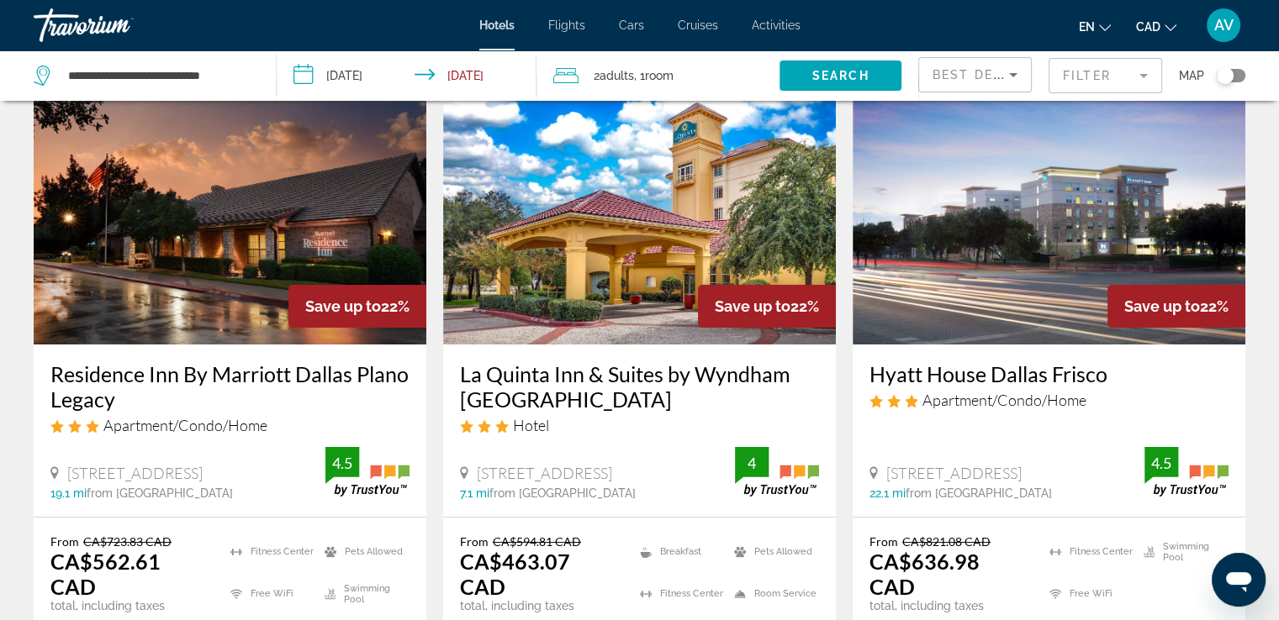
drag, startPoint x: 855, startPoint y: 368, endPoint x: 1107, endPoint y: 385, distance: 252.8
click at [1107, 385] on div "Hyatt House Dallas Frisco Apartment/Condo/Home [STREET_ADDRESS][GEOGRAPHIC_DATA…" at bounding box center [1048, 431] width 393 height 172
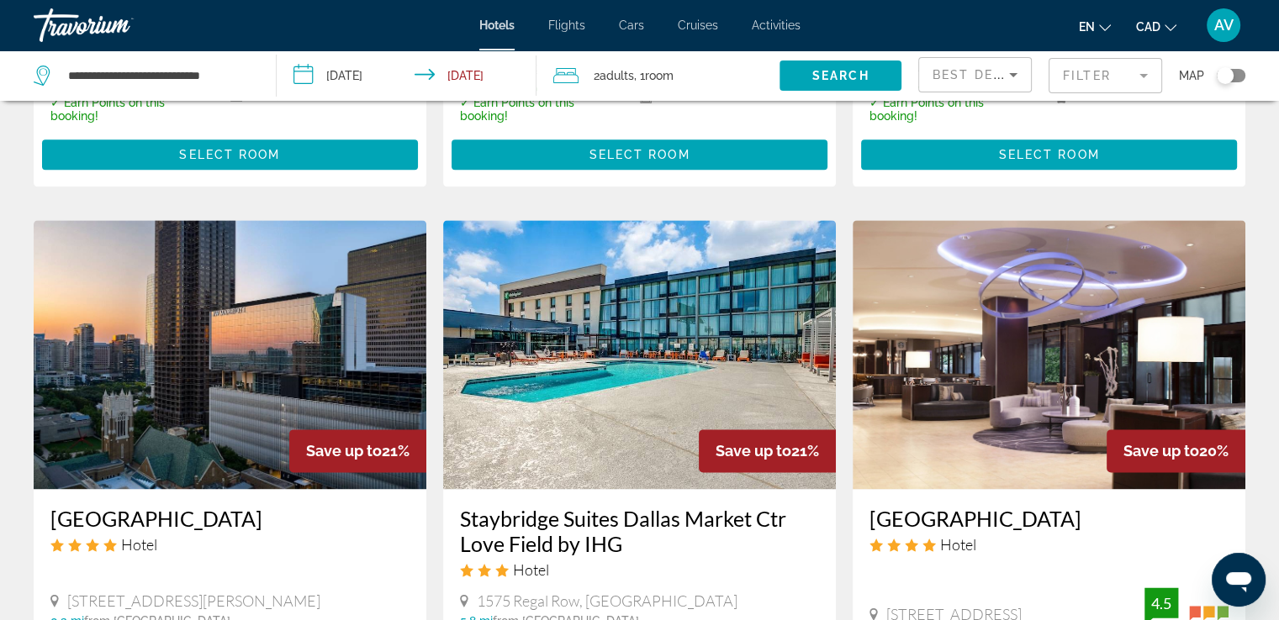
scroll to position [2102, 0]
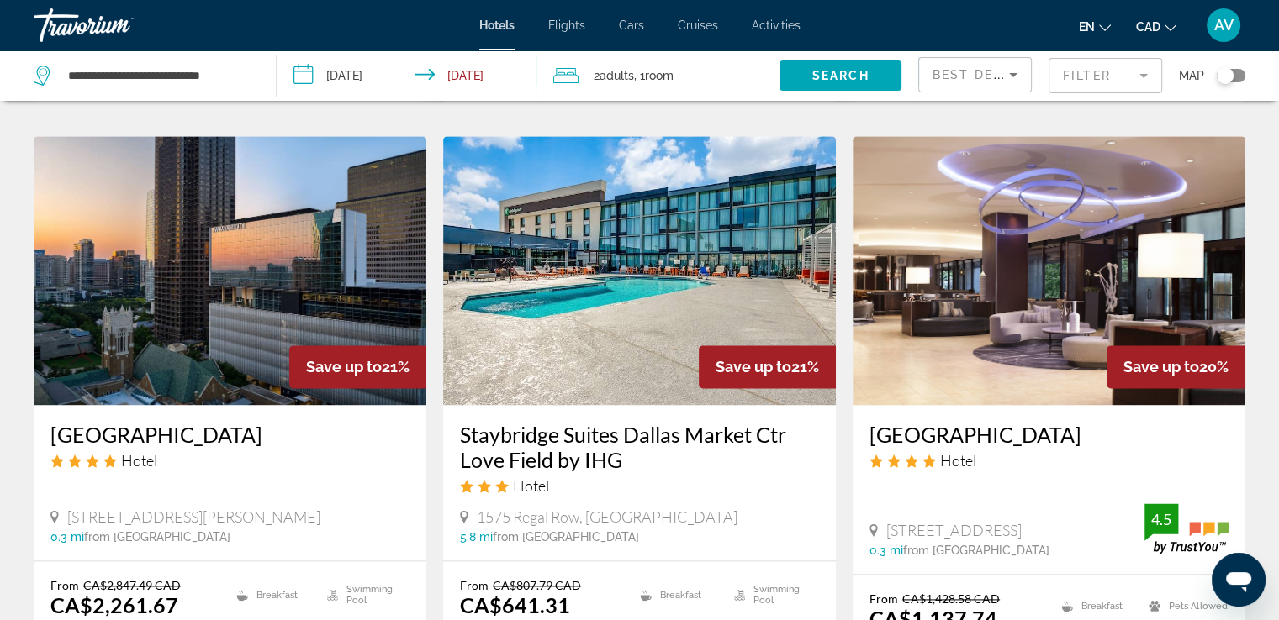
drag, startPoint x: 858, startPoint y: 323, endPoint x: 1137, endPoint y: 315, distance: 279.2
click at [1137, 405] on div "[GEOGRAPHIC_DATA] Hotel [STREET_ADDRESS] 0.3 mi from [GEOGRAPHIC_DATA] from hot…" at bounding box center [1048, 489] width 393 height 169
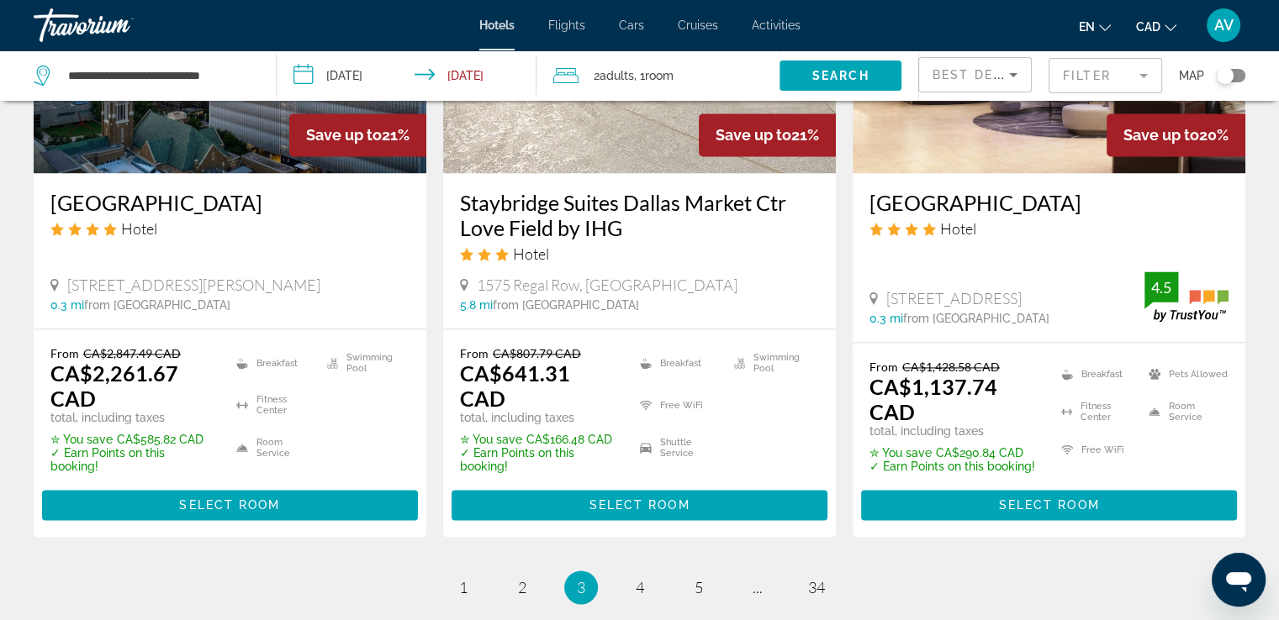
scroll to position [2435, 0]
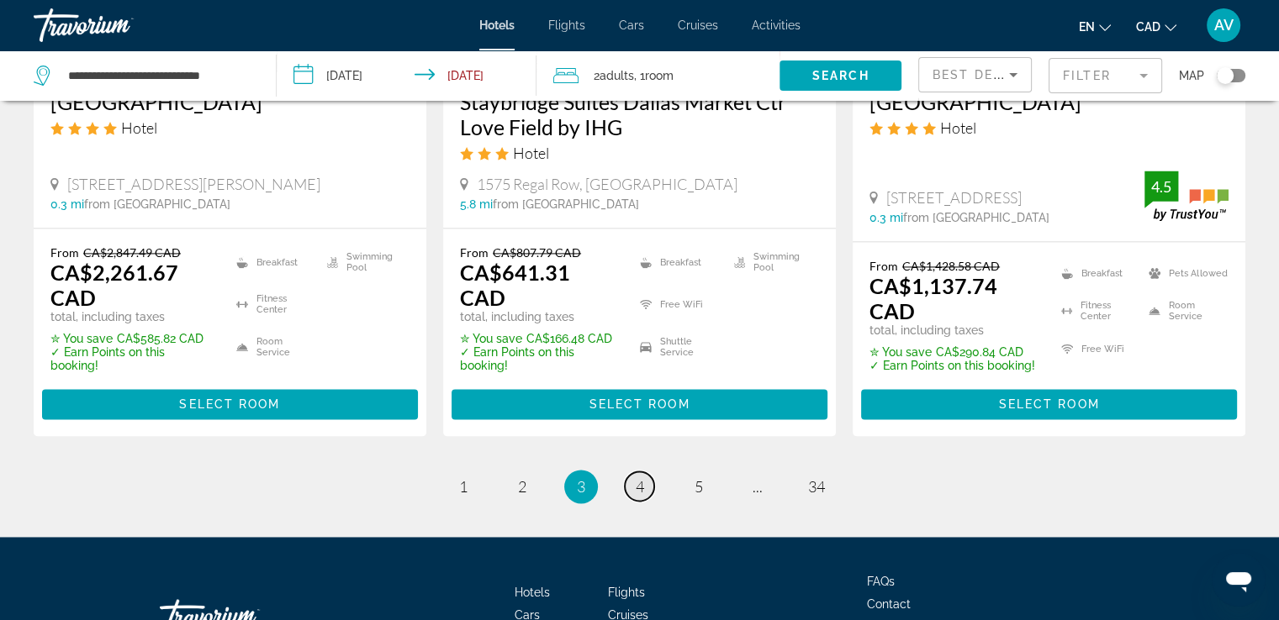
click at [646, 472] on link "page 4" at bounding box center [639, 486] width 29 height 29
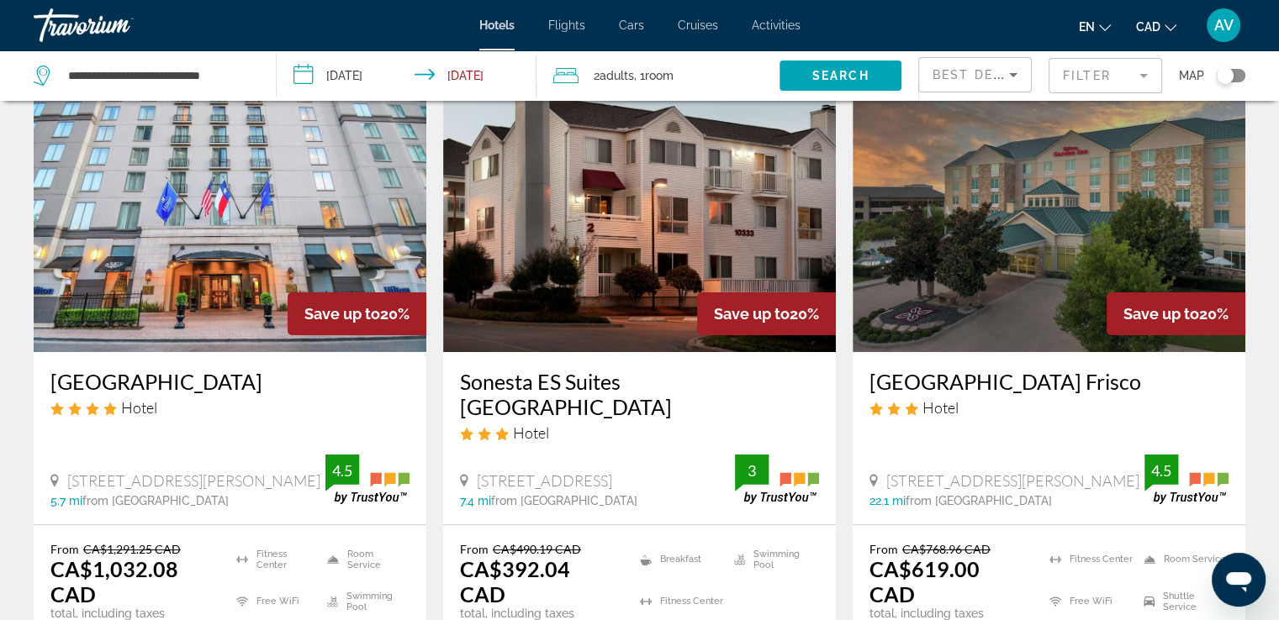
scroll to position [252, 0]
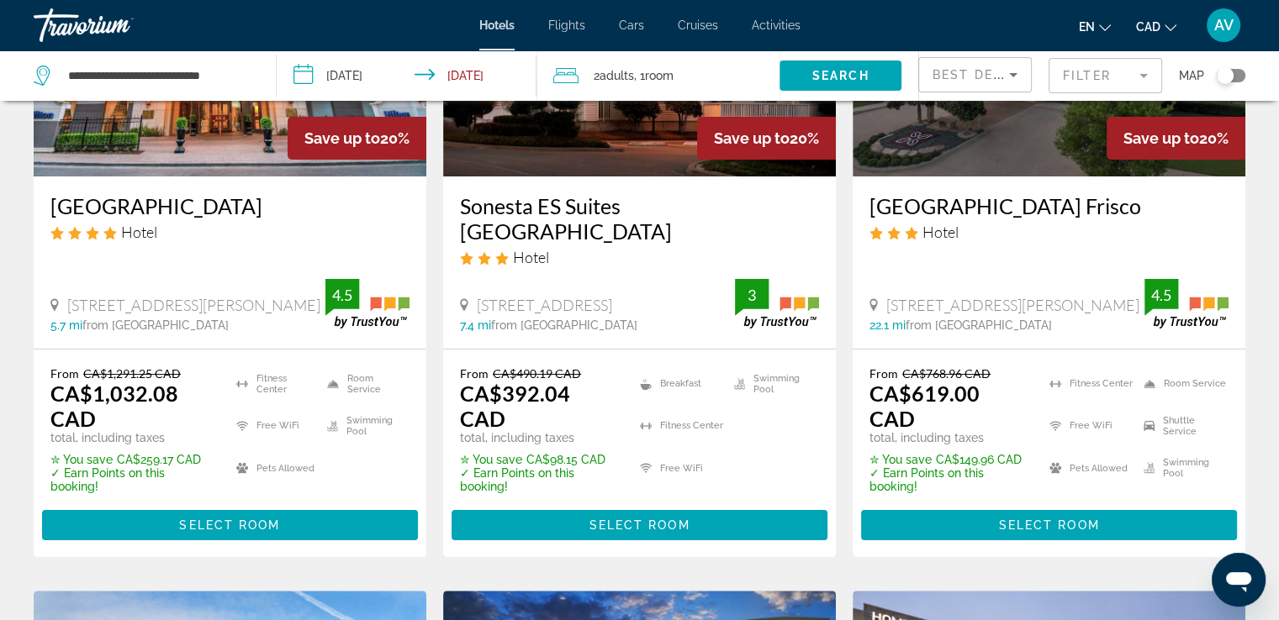
drag, startPoint x: 45, startPoint y: 199, endPoint x: 316, endPoint y: 188, distance: 271.8
click at [316, 188] on div "[GEOGRAPHIC_DATA] Hotel [STREET_ADDRESS][PERSON_NAME] 5.7 mi from [GEOGRAPHIC_D…" at bounding box center [230, 263] width 393 height 172
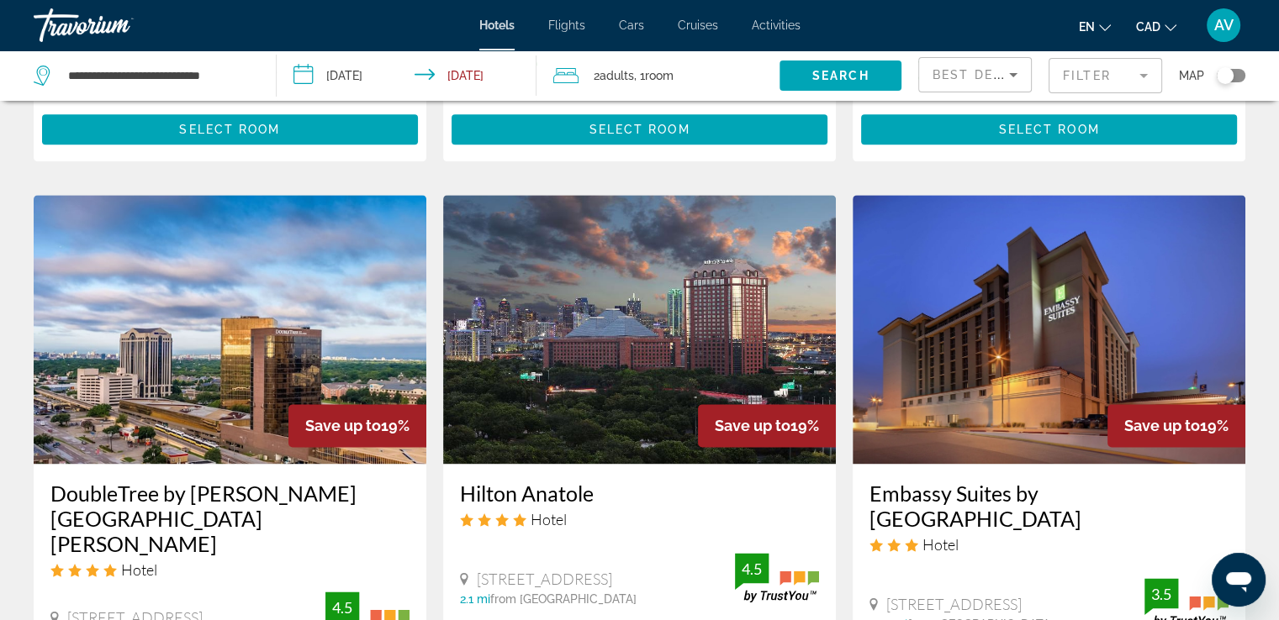
scroll to position [2102, 0]
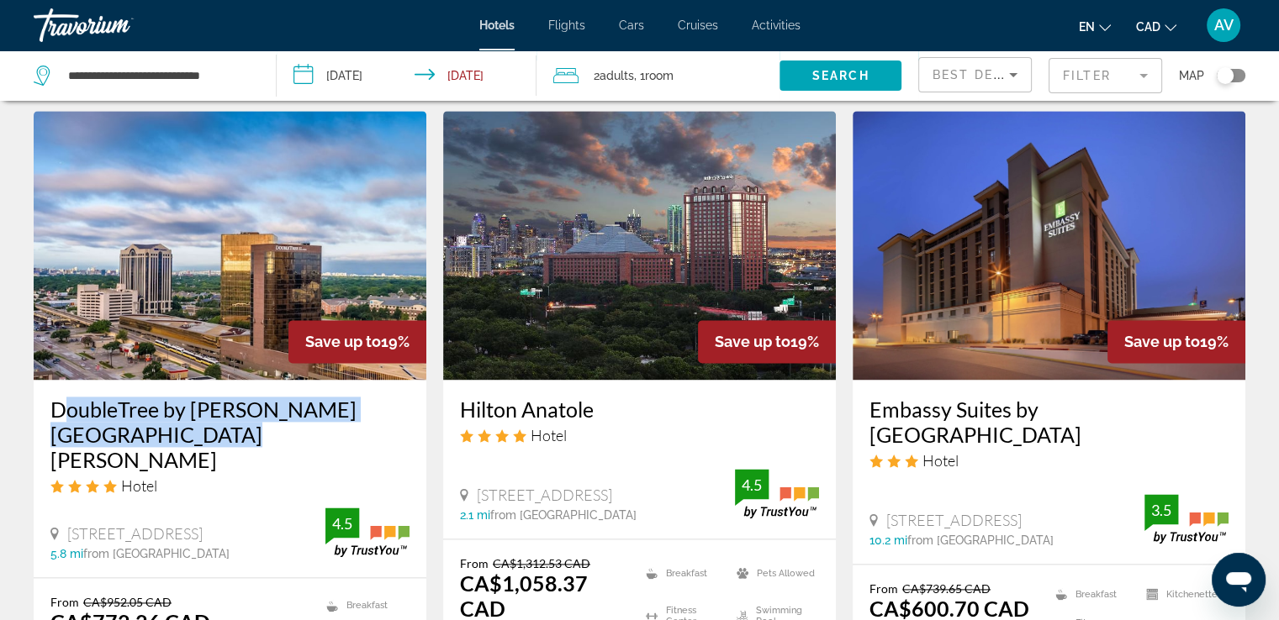
drag, startPoint x: 43, startPoint y: 359, endPoint x: 181, endPoint y: 375, distance: 138.8
click at [181, 380] on div "DoubleTree by [PERSON_NAME][GEOGRAPHIC_DATA][PERSON_NAME] Hotel [STREET_ADDRESS…" at bounding box center [230, 479] width 393 height 198
drag, startPoint x: 446, startPoint y: 353, endPoint x: 653, endPoint y: 329, distance: 209.1
click at [647, 380] on div "Hilton Anatole Hotel [STREET_ADDRESS] 2.1 mi from [GEOGRAPHIC_DATA] from hotel …" at bounding box center [639, 459] width 393 height 159
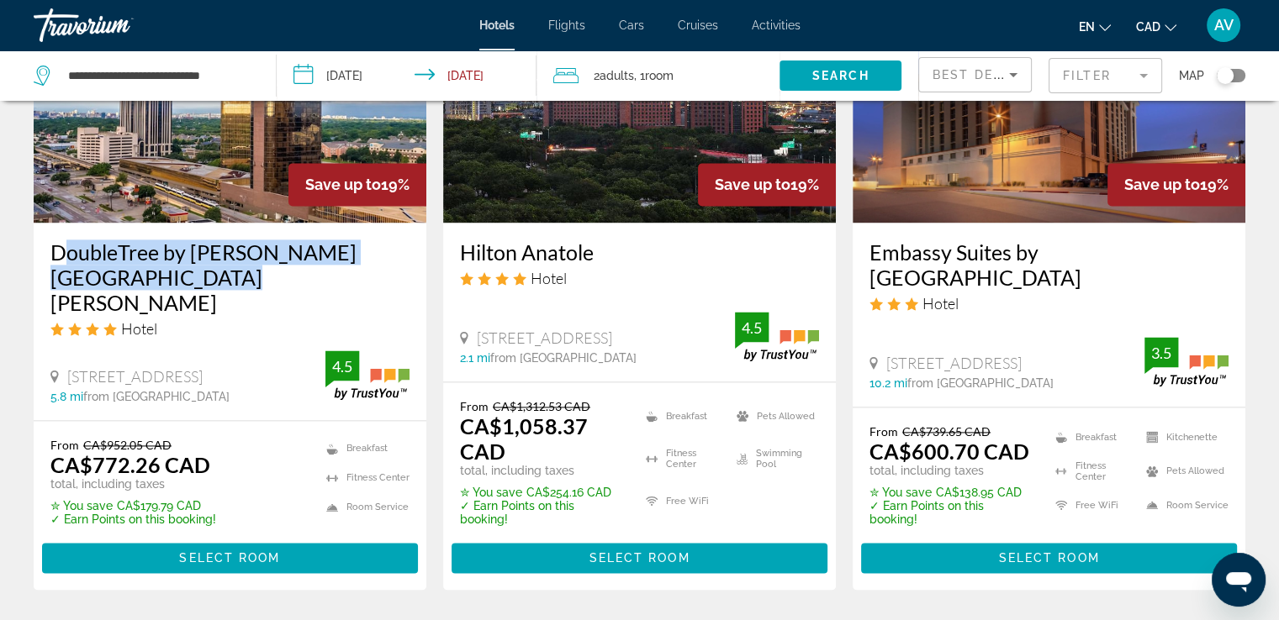
scroll to position [2270, 0]
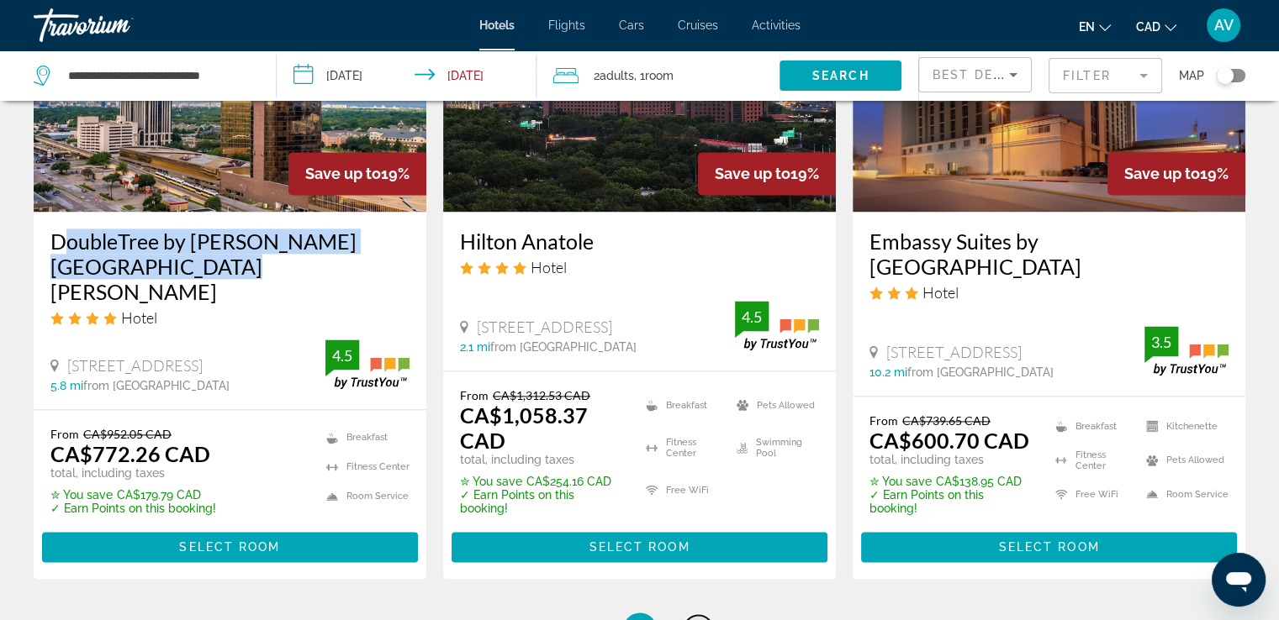
click at [695, 620] on span "5" at bounding box center [698, 629] width 8 height 18
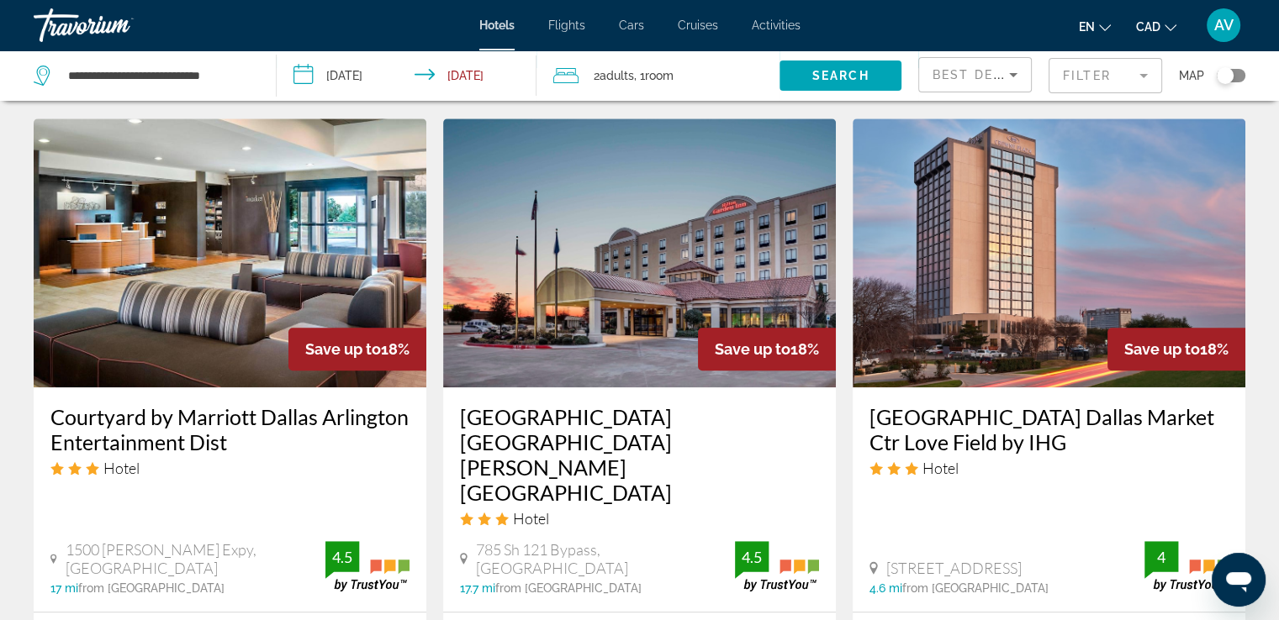
scroll to position [1345, 0]
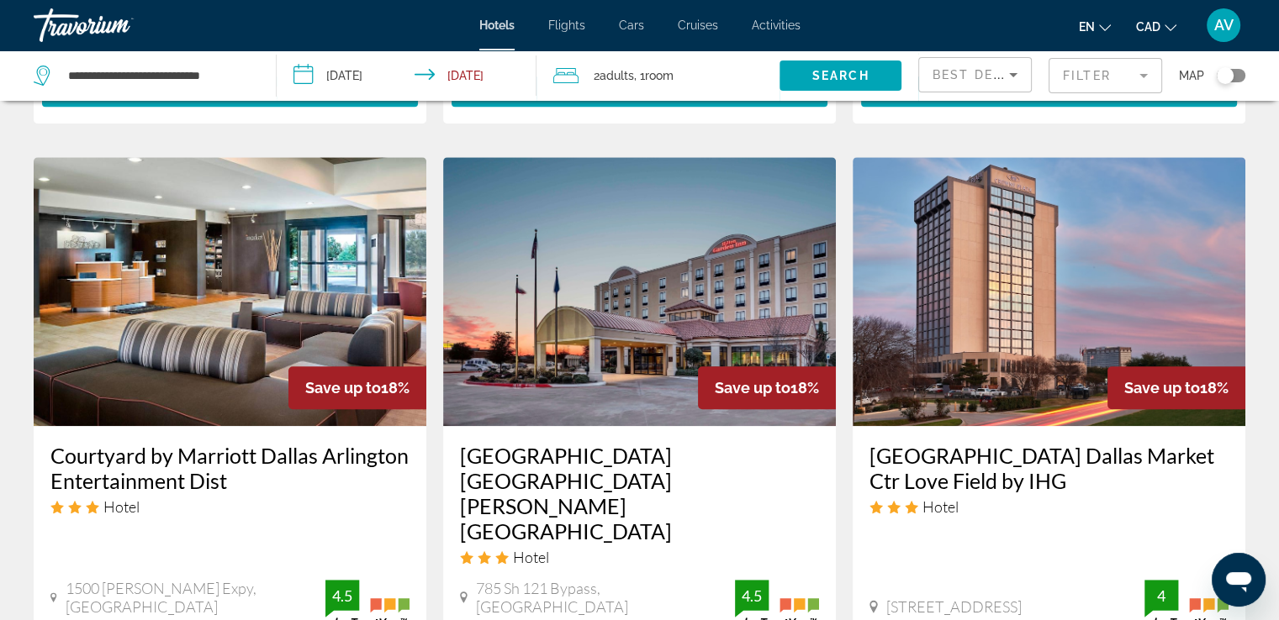
drag, startPoint x: 45, startPoint y: 413, endPoint x: 251, endPoint y: 449, distance: 209.1
click at [251, 449] on div "Courtyard by Marriott Dallas Arlington Entertainment Dist Hotel 1500 [PERSON_NA…" at bounding box center [230, 538] width 393 height 224
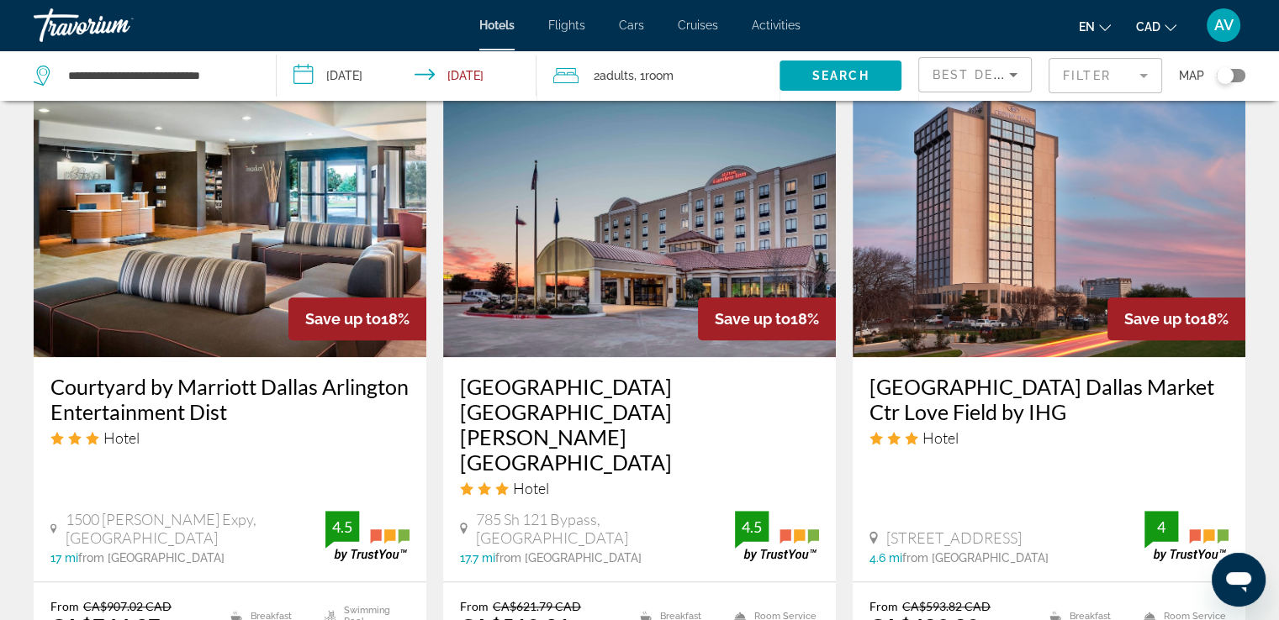
scroll to position [1513, 0]
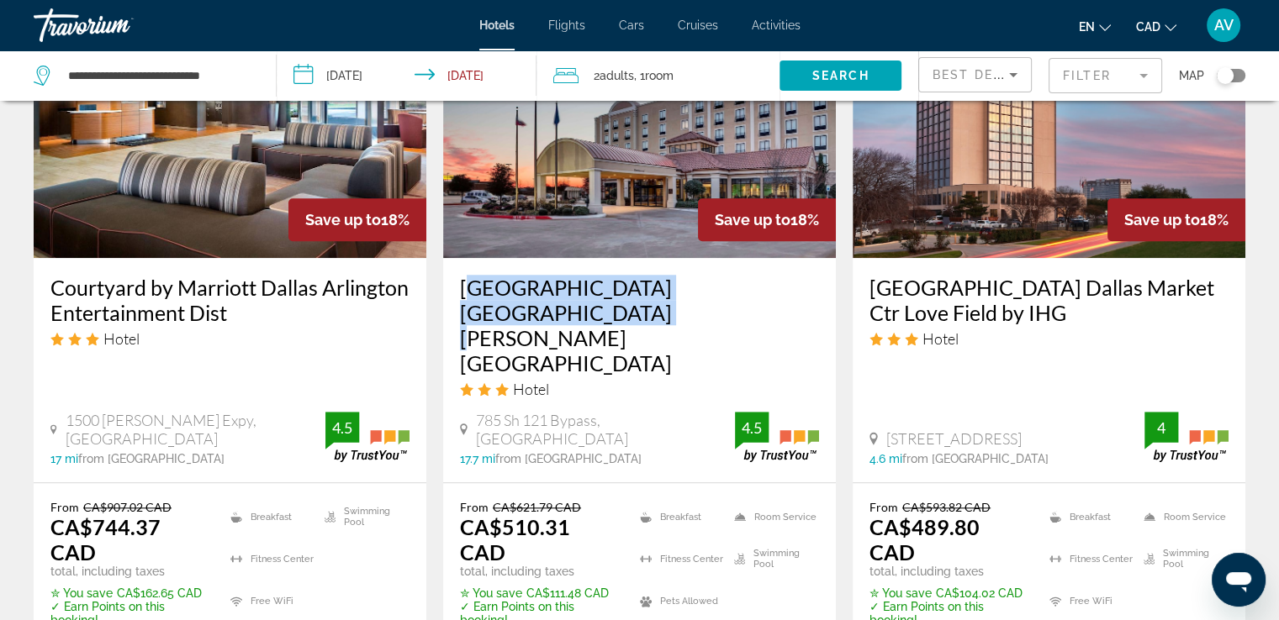
drag, startPoint x: 451, startPoint y: 247, endPoint x: 791, endPoint y: 226, distance: 340.3
click at [791, 258] on div "[GEOGRAPHIC_DATA] [GEOGRAPHIC_DATA][PERSON_NAME][GEOGRAPHIC_DATA] Hotel 785 Sh …" at bounding box center [639, 370] width 393 height 224
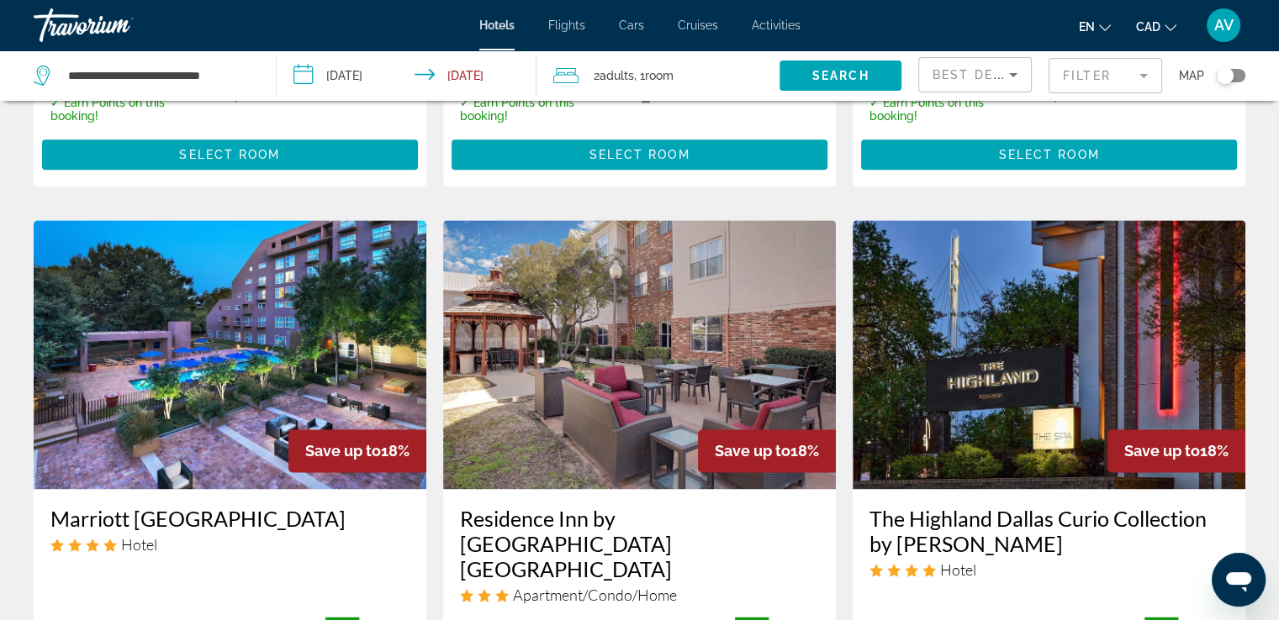
scroll to position [2102, 0]
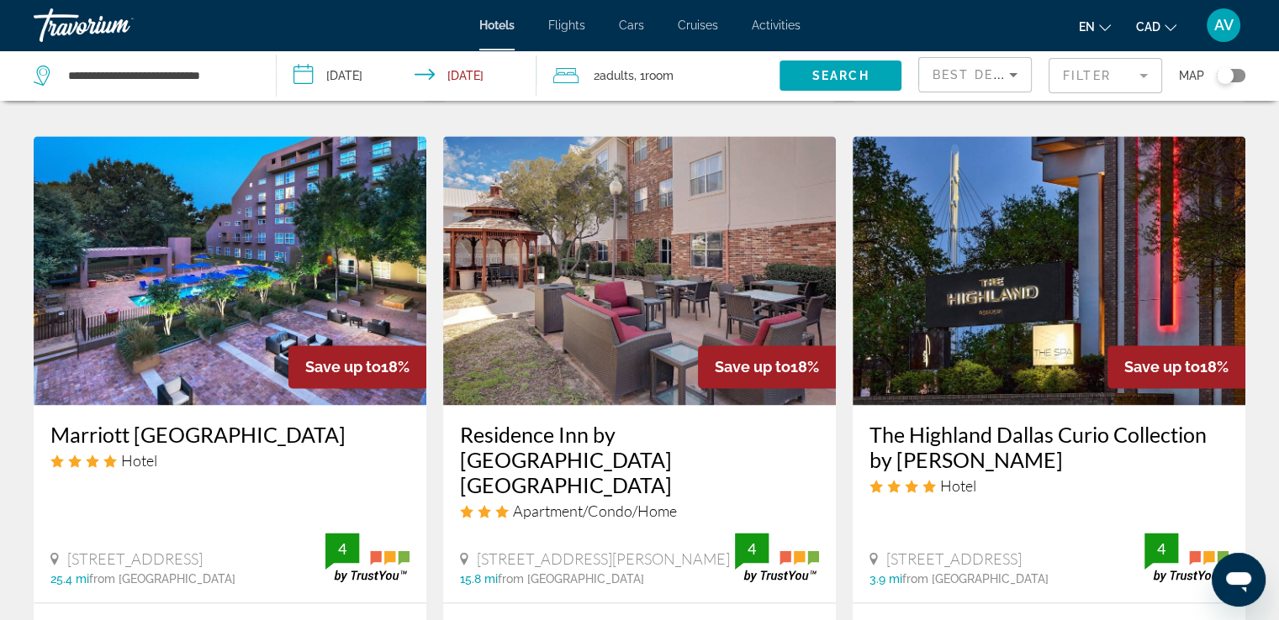
drag, startPoint x: 64, startPoint y: 320, endPoint x: 408, endPoint y: 325, distance: 343.9
click at [408, 405] on div "Marriott [GEOGRAPHIC_DATA] Hotel [STREET_ADDRESS][GEOGRAPHIC_DATA] mi from [GEO…" at bounding box center [230, 504] width 393 height 198
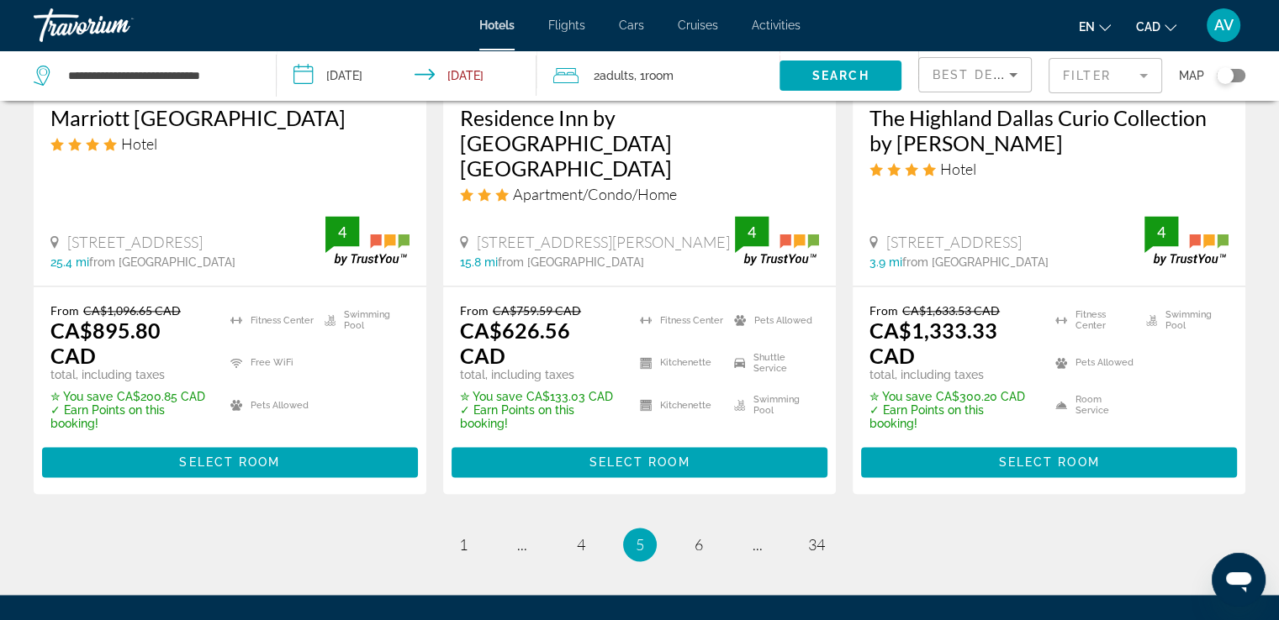
scroll to position [2438, 0]
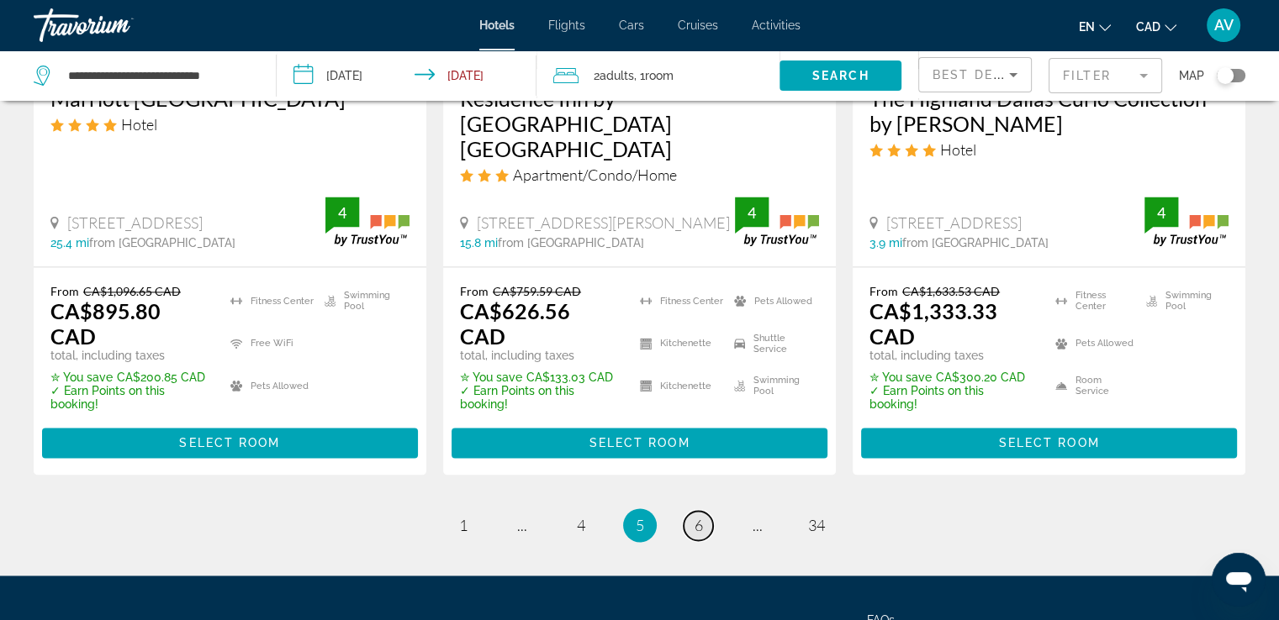
click at [699, 516] on span "6" at bounding box center [698, 525] width 8 height 18
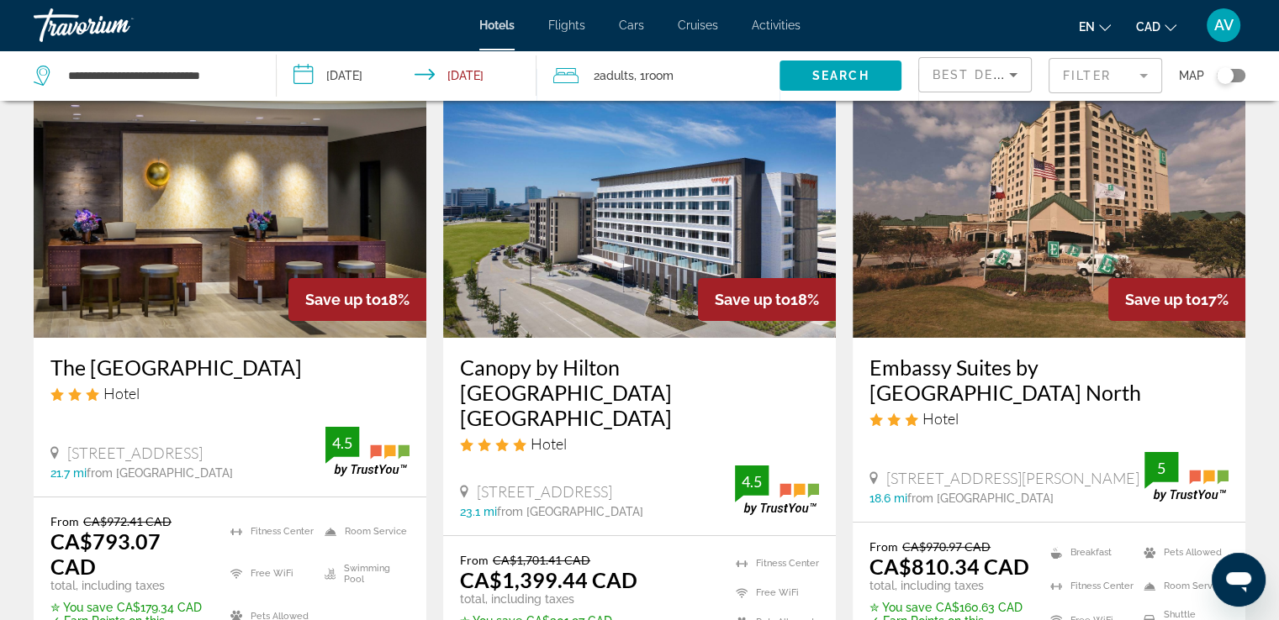
scroll to position [168, 0]
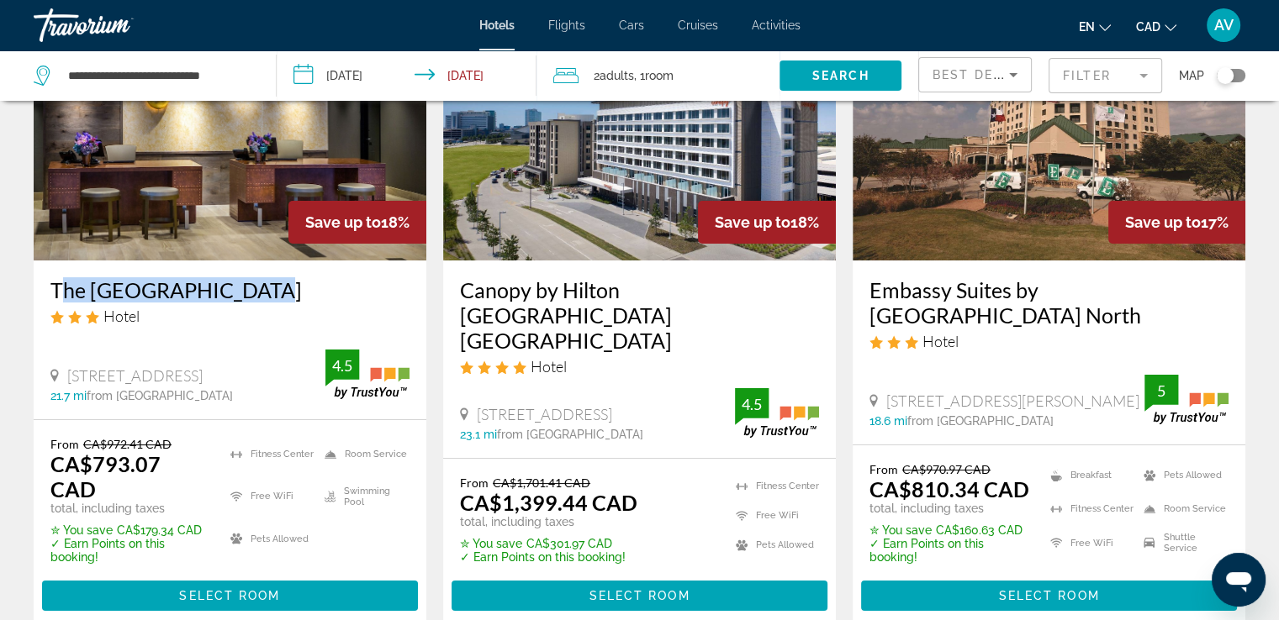
drag, startPoint x: 37, startPoint y: 290, endPoint x: 293, endPoint y: 260, distance: 258.2
click at [287, 260] on div "Save up to 18% The [GEOGRAPHIC_DATA] Hotel [STREET_ADDRESS] 21.7 mi from [GEOGR…" at bounding box center [230, 206] width 393 height 428
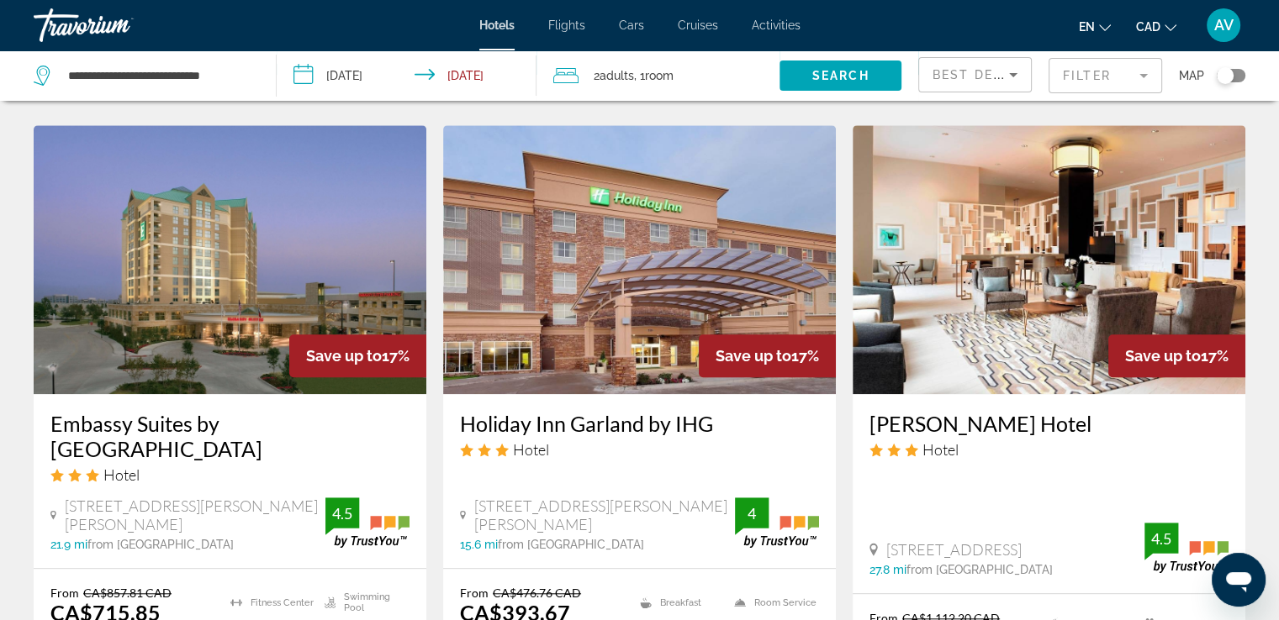
scroll to position [1429, 0]
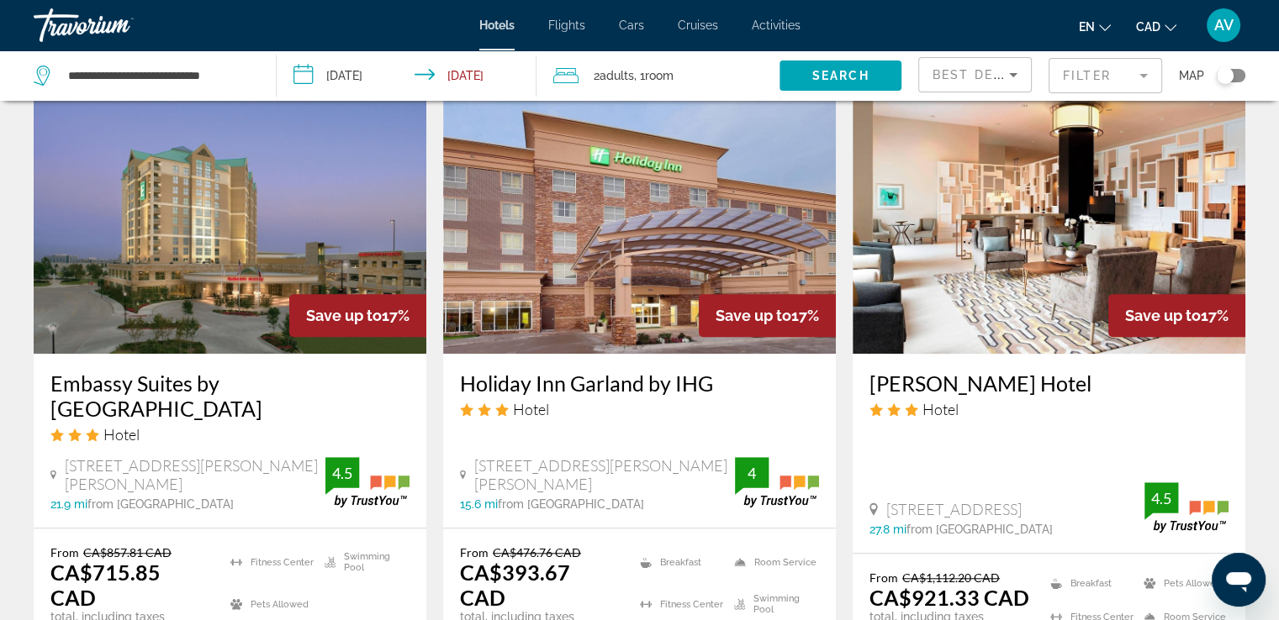
drag, startPoint x: 59, startPoint y: 345, endPoint x: 313, endPoint y: 380, distance: 256.3
click at [313, 380] on div "Embassy Suites by [GEOGRAPHIC_DATA] Hotel [STREET_ADDRESS][PERSON_NAME] 21.9 mi…" at bounding box center [230, 441] width 393 height 174
drag, startPoint x: 863, startPoint y: 351, endPoint x: 1149, endPoint y: 337, distance: 287.0
click at [1149, 354] on div "[PERSON_NAME] Hotel Hotel [STREET_ADDRESS] 27.8 mi from [GEOGRAPHIC_DATA] from …" at bounding box center [1048, 453] width 393 height 199
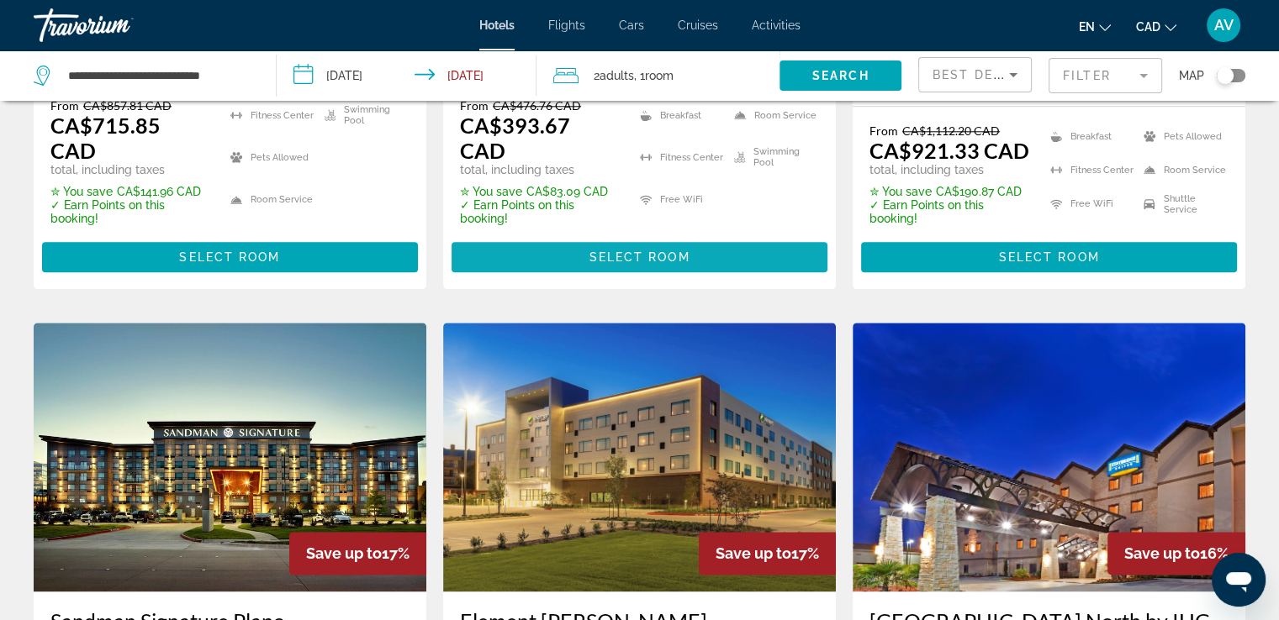
scroll to position [2102, 0]
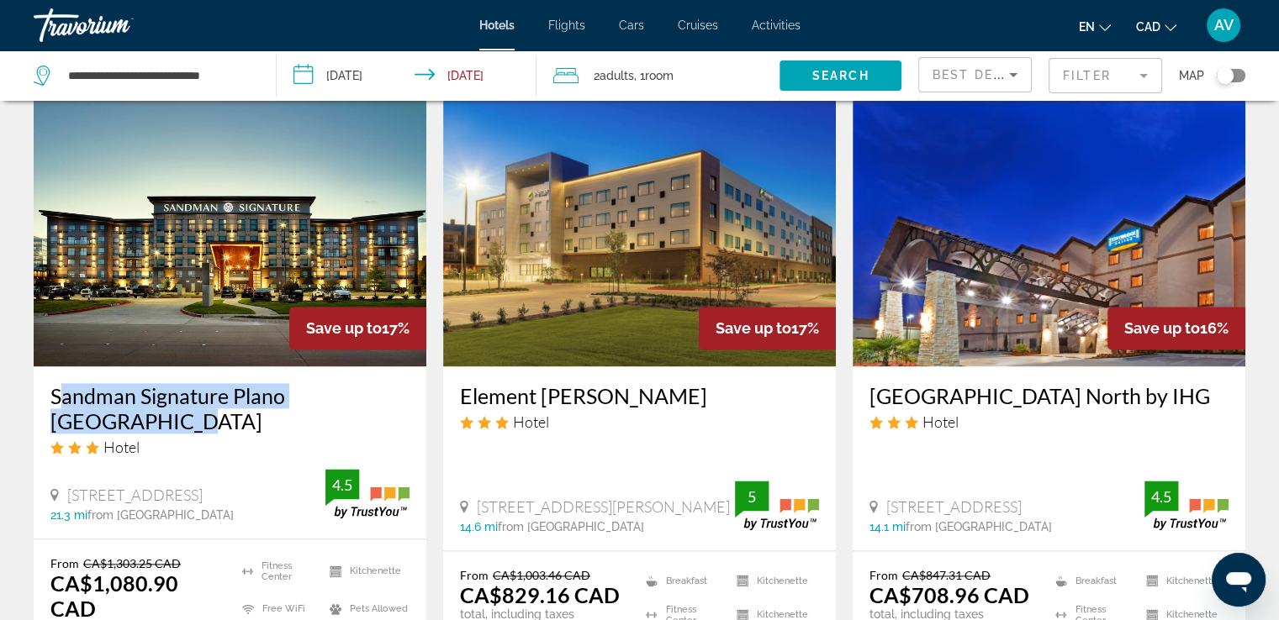
drag, startPoint x: 43, startPoint y: 330, endPoint x: 403, endPoint y: 338, distance: 359.9
click at [403, 367] on div "Sandman Signature Plano [GEOGRAPHIC_DATA] Hotel [STREET_ADDRESS] 21.3 mi from […" at bounding box center [230, 453] width 393 height 172
drag, startPoint x: 456, startPoint y: 340, endPoint x: 730, endPoint y: 330, distance: 274.2
click at [730, 367] on div "Element [PERSON_NAME] Hotel [STREET_ADDRESS][GEOGRAPHIC_DATA][PERSON_NAME] 14.6…" at bounding box center [639, 459] width 393 height 184
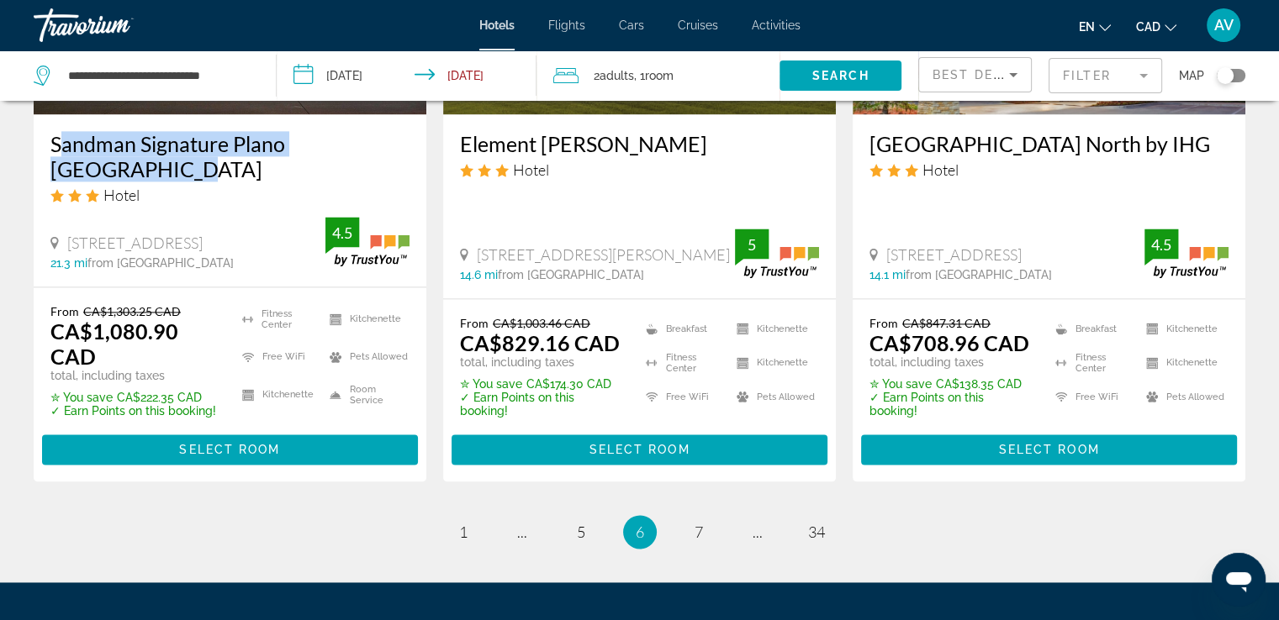
scroll to position [2270, 0]
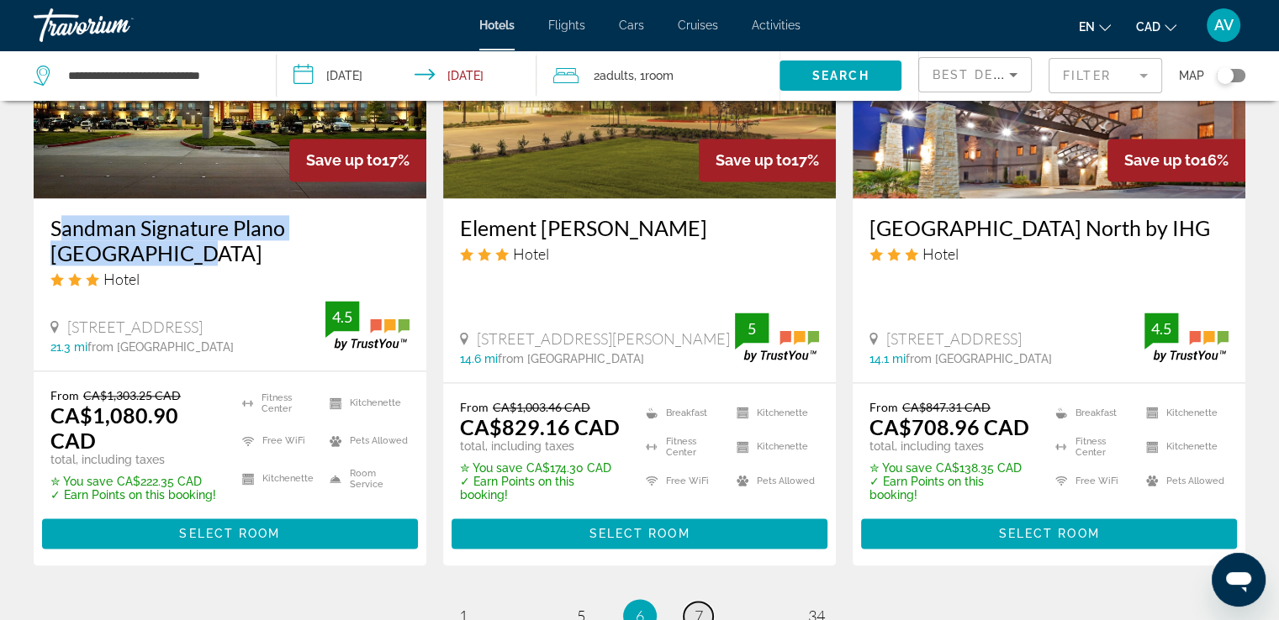
click at [698, 607] on span "7" at bounding box center [698, 616] width 8 height 18
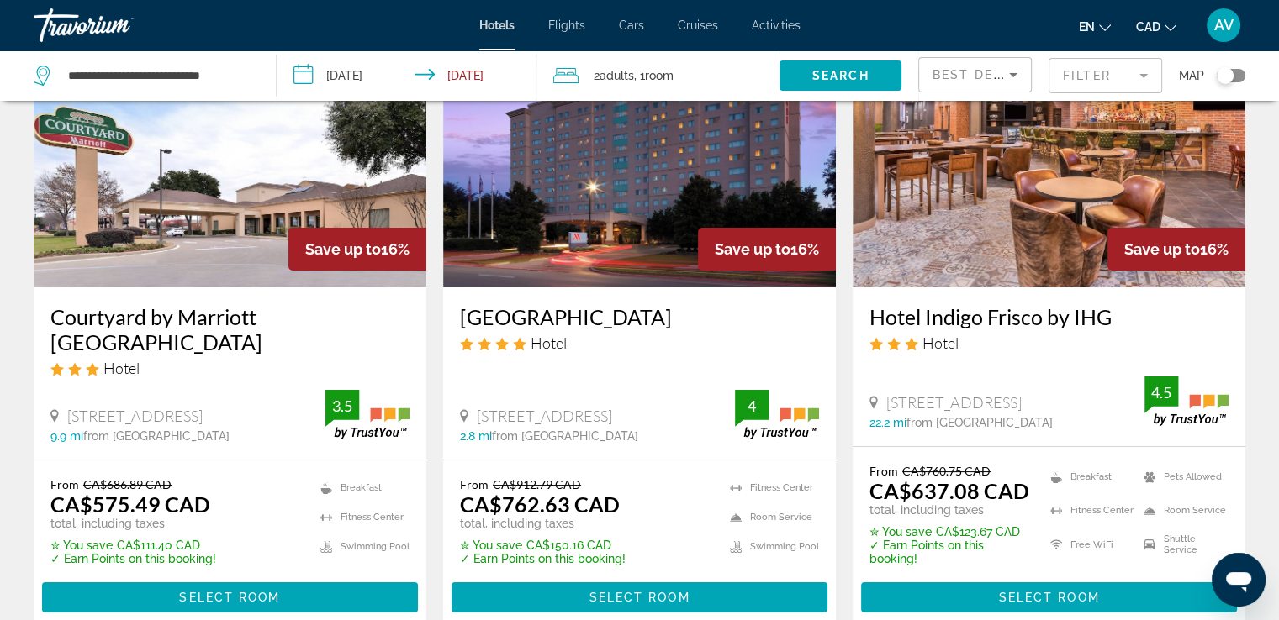
scroll to position [168, 0]
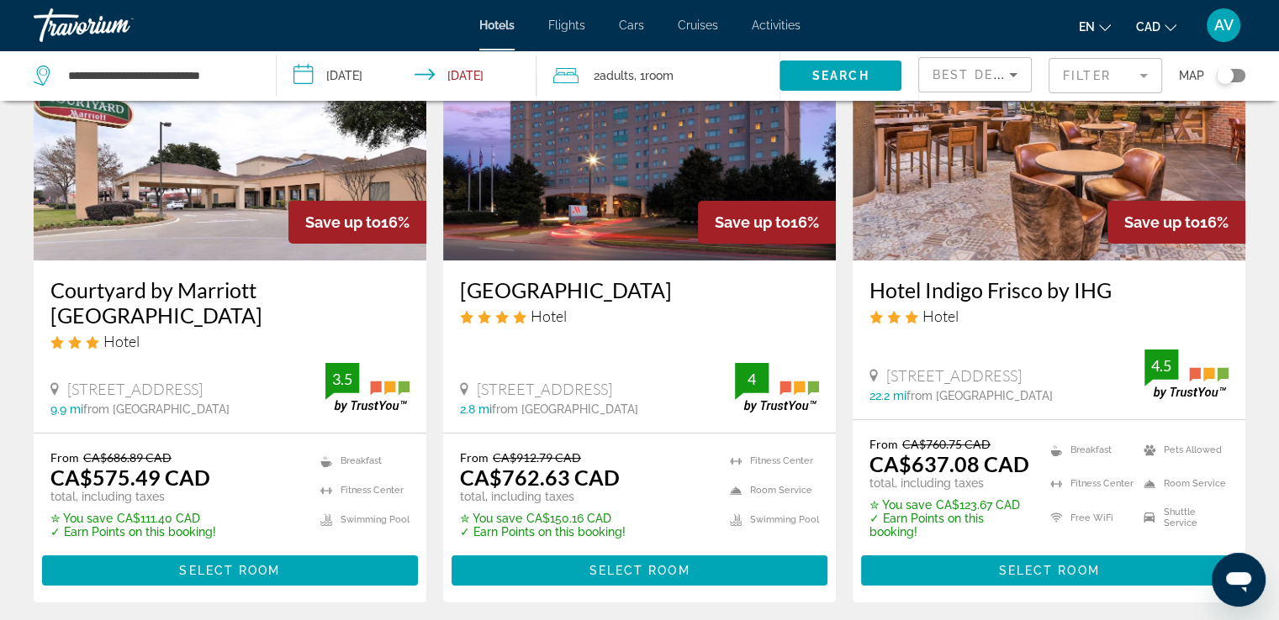
drag, startPoint x: 447, startPoint y: 276, endPoint x: 554, endPoint y: 307, distance: 111.2
click at [554, 307] on div "[GEOGRAPHIC_DATA] Hotel [STREET_ADDRESS] 2.8 mi from [GEOGRAPHIC_DATA] from [GE…" at bounding box center [639, 347] width 393 height 172
drag, startPoint x: 853, startPoint y: 290, endPoint x: 1116, endPoint y: 288, distance: 262.3
click at [1116, 288] on div "Hotel Indigo Frisco by IHG Hotel [STREET_ADDRESS][GEOGRAPHIC_DATA], Frisco 22.2…" at bounding box center [1048, 340] width 393 height 159
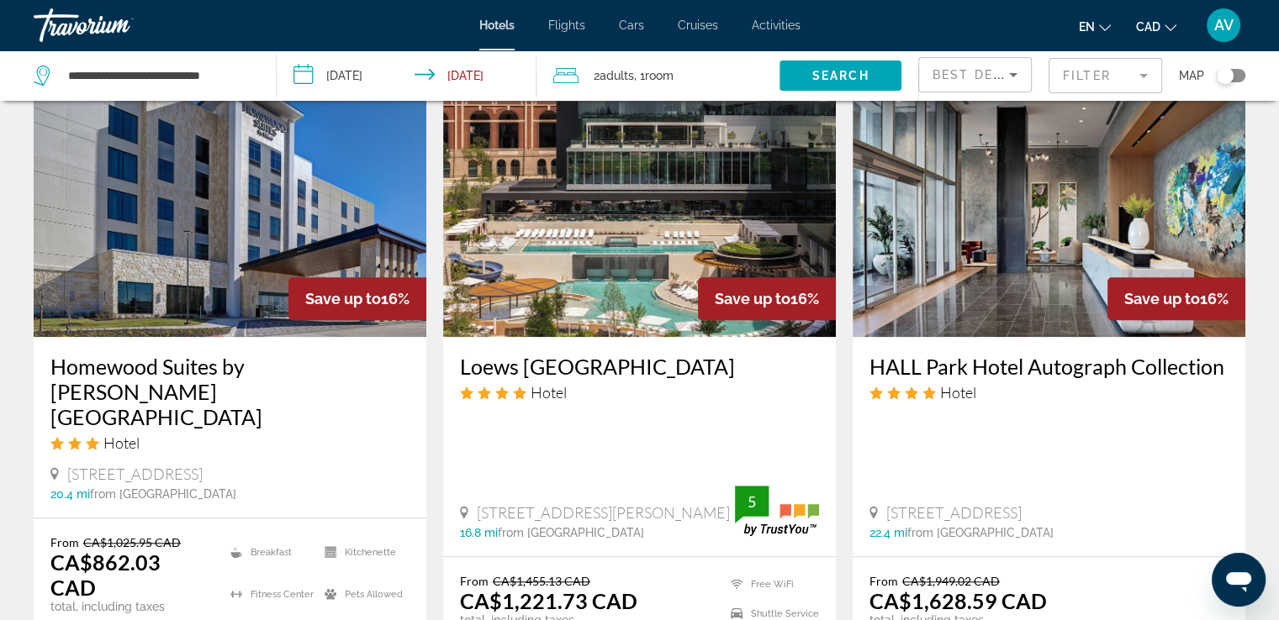
scroll to position [1429, 0]
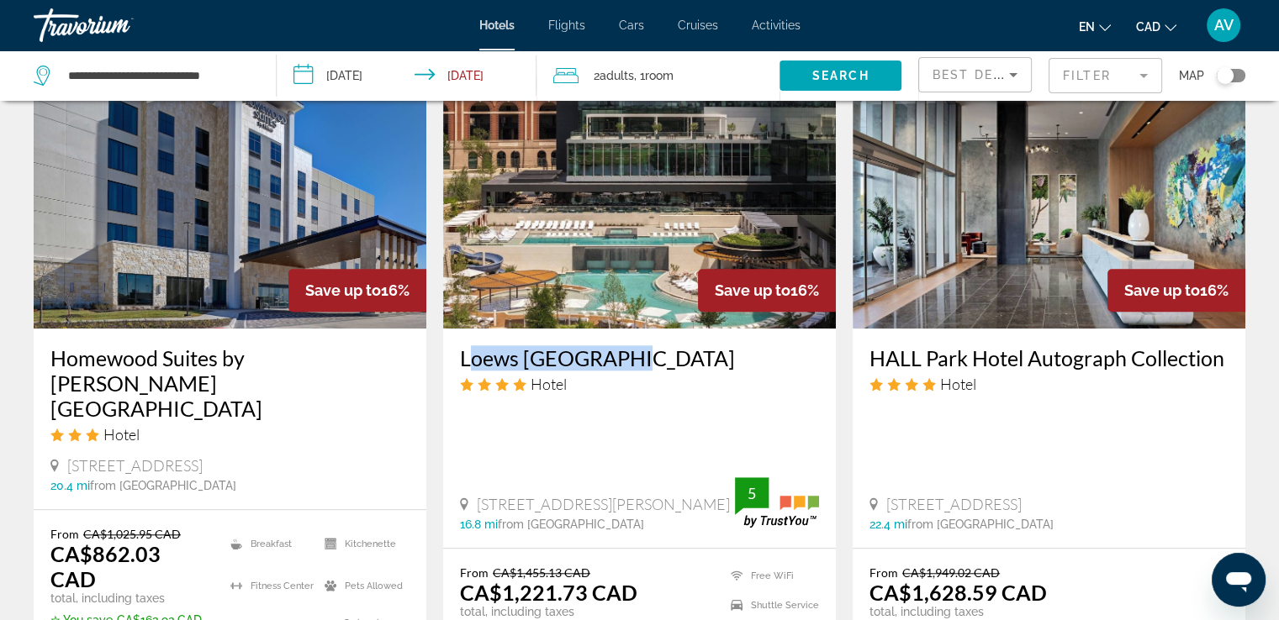
drag, startPoint x: 456, startPoint y: 324, endPoint x: 613, endPoint y: 321, distance: 156.4
click at [613, 329] on div "Loews [GEOGRAPHIC_DATA] Hotel [STREET_ADDRESS][PERSON_NAME] 16.8 mi from [GEOGR…" at bounding box center [639, 438] width 393 height 219
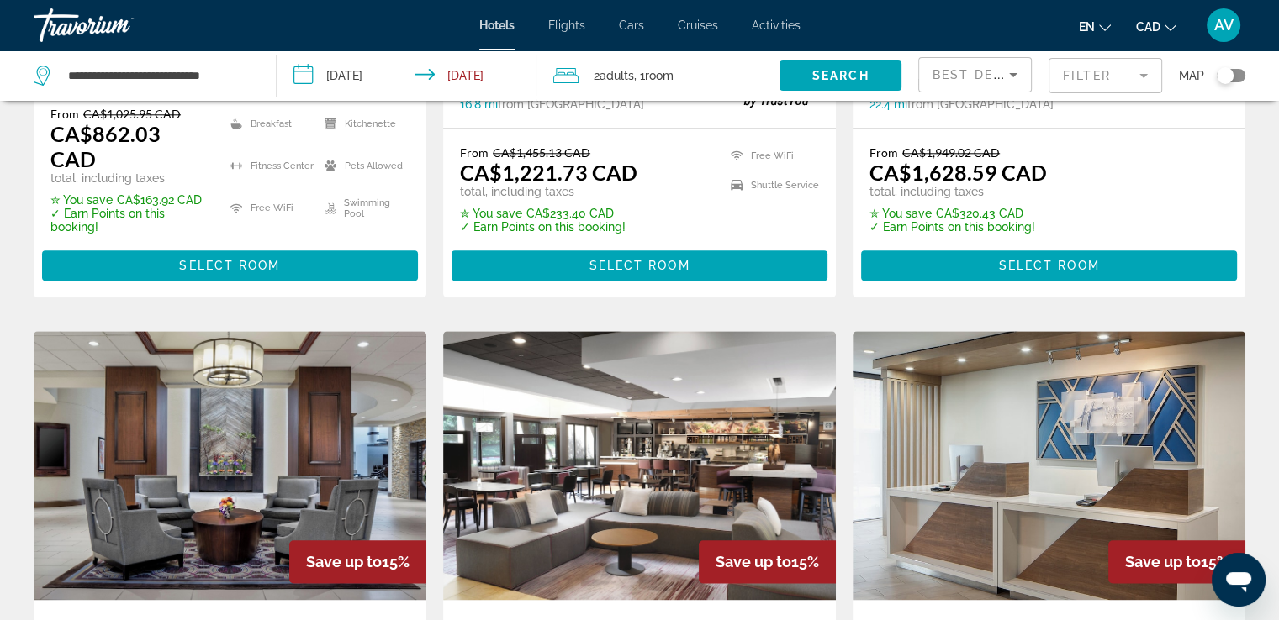
scroll to position [2018, 0]
